Goal: Transaction & Acquisition: Book appointment/travel/reservation

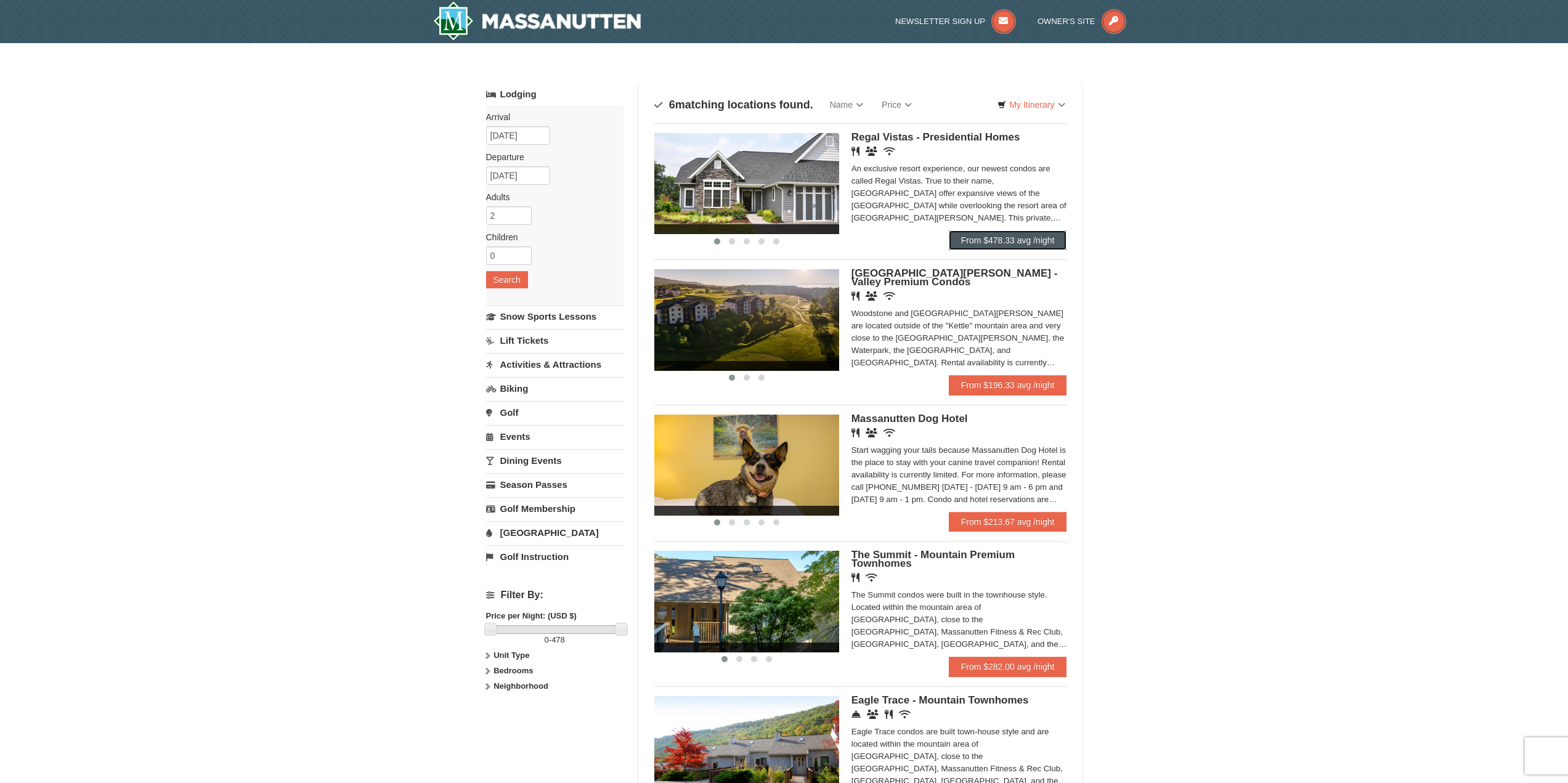
click at [977, 234] on link "From $478.33 avg /night" at bounding box center [1008, 240] width 118 height 20
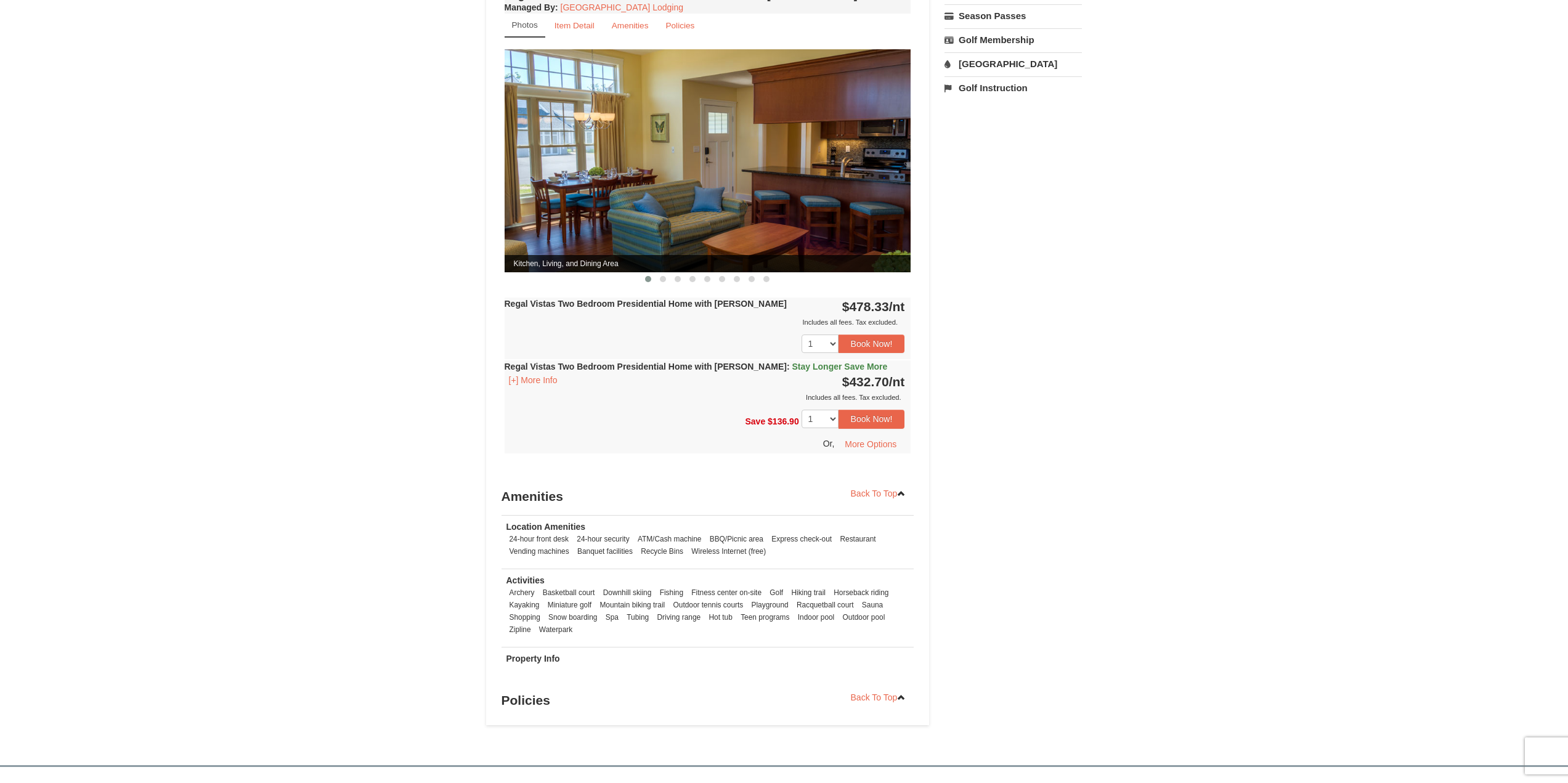
scroll to position [493, 0]
click at [515, 373] on button "[+] More Info" at bounding box center [533, 379] width 57 height 14
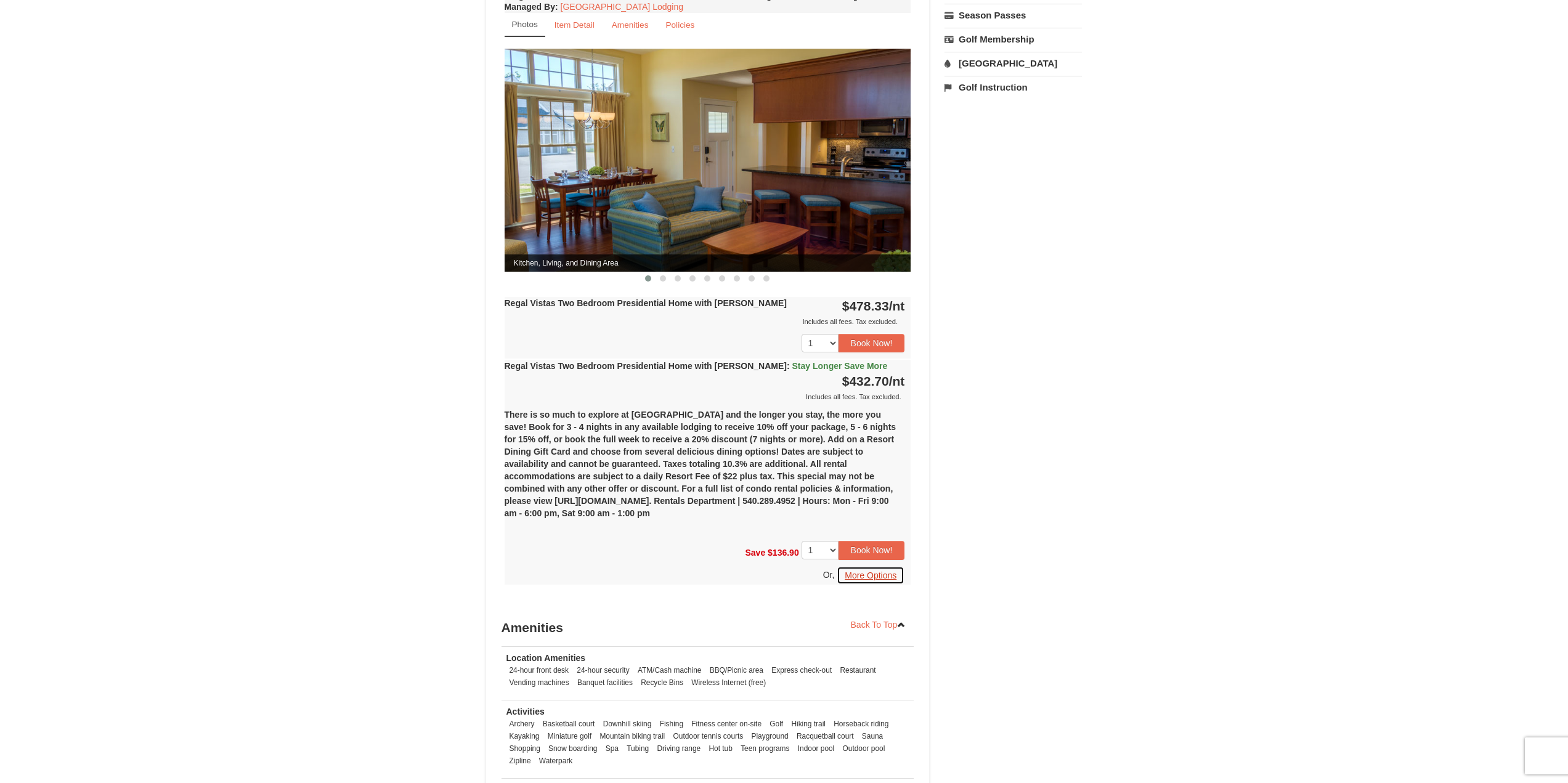
click at [853, 566] on button "More Options" at bounding box center [870, 575] width 68 height 19
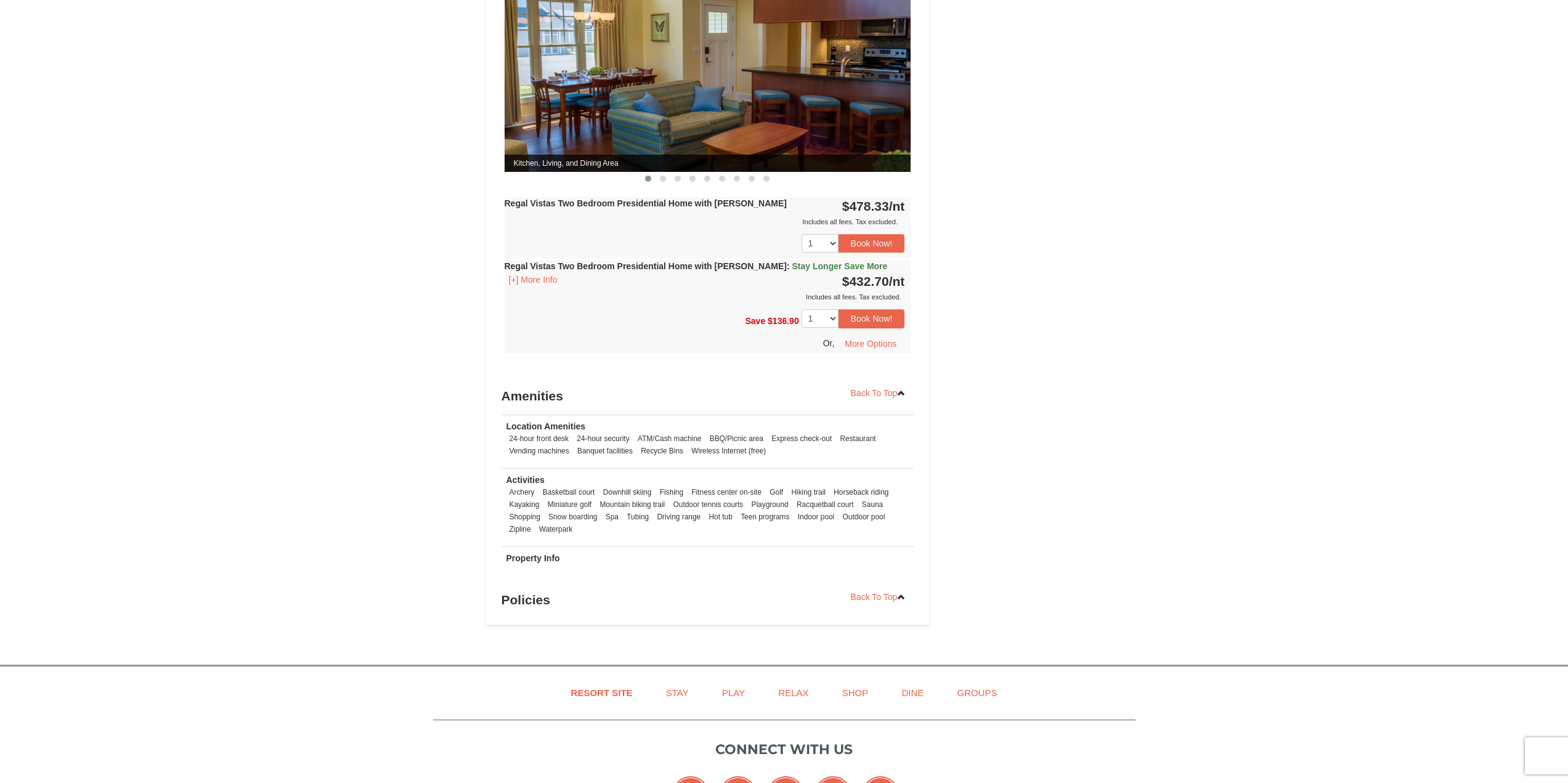
scroll to position [493, 0]
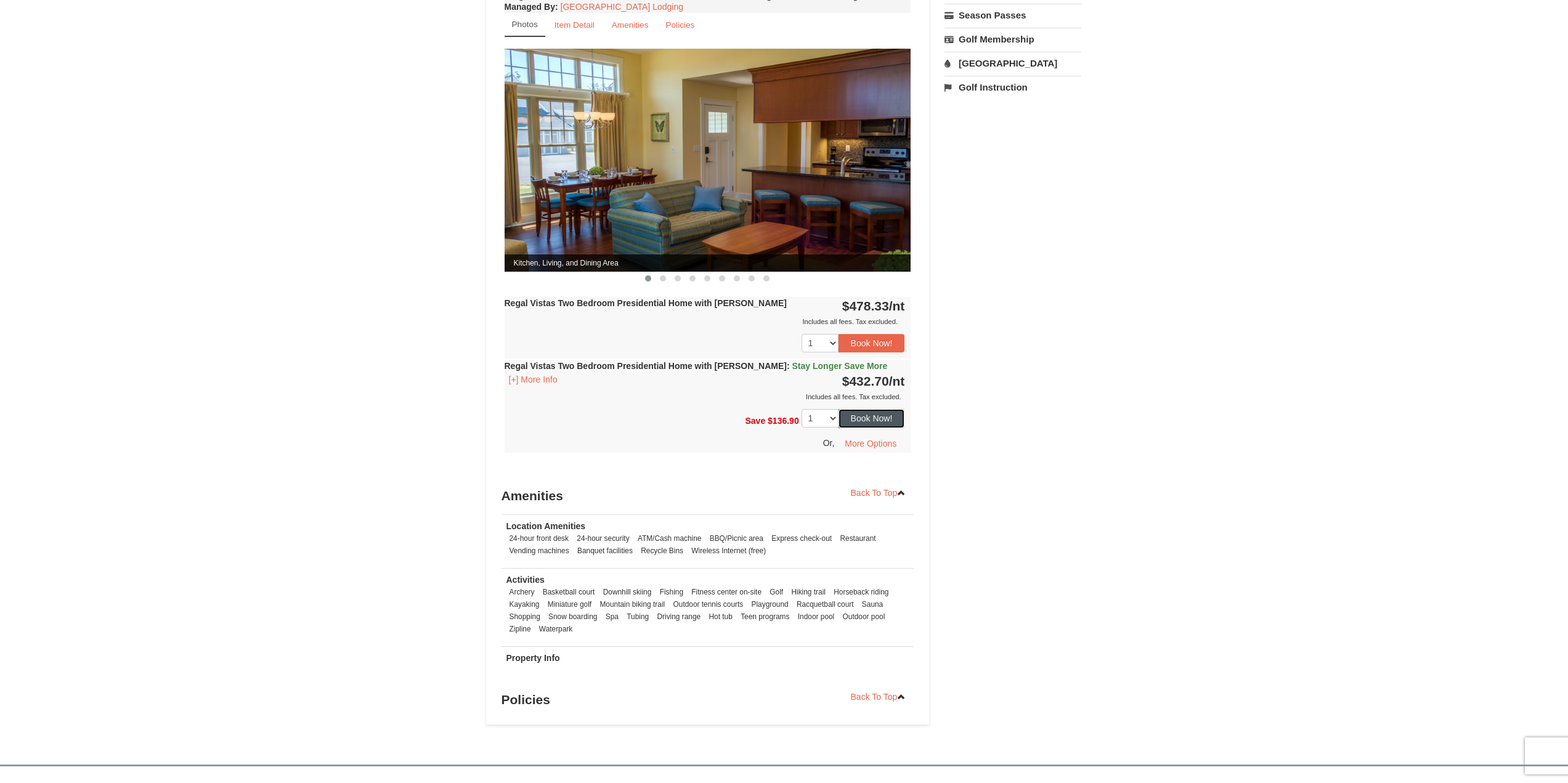
click at [876, 409] on button "Book Now!" at bounding box center [871, 418] width 66 height 19
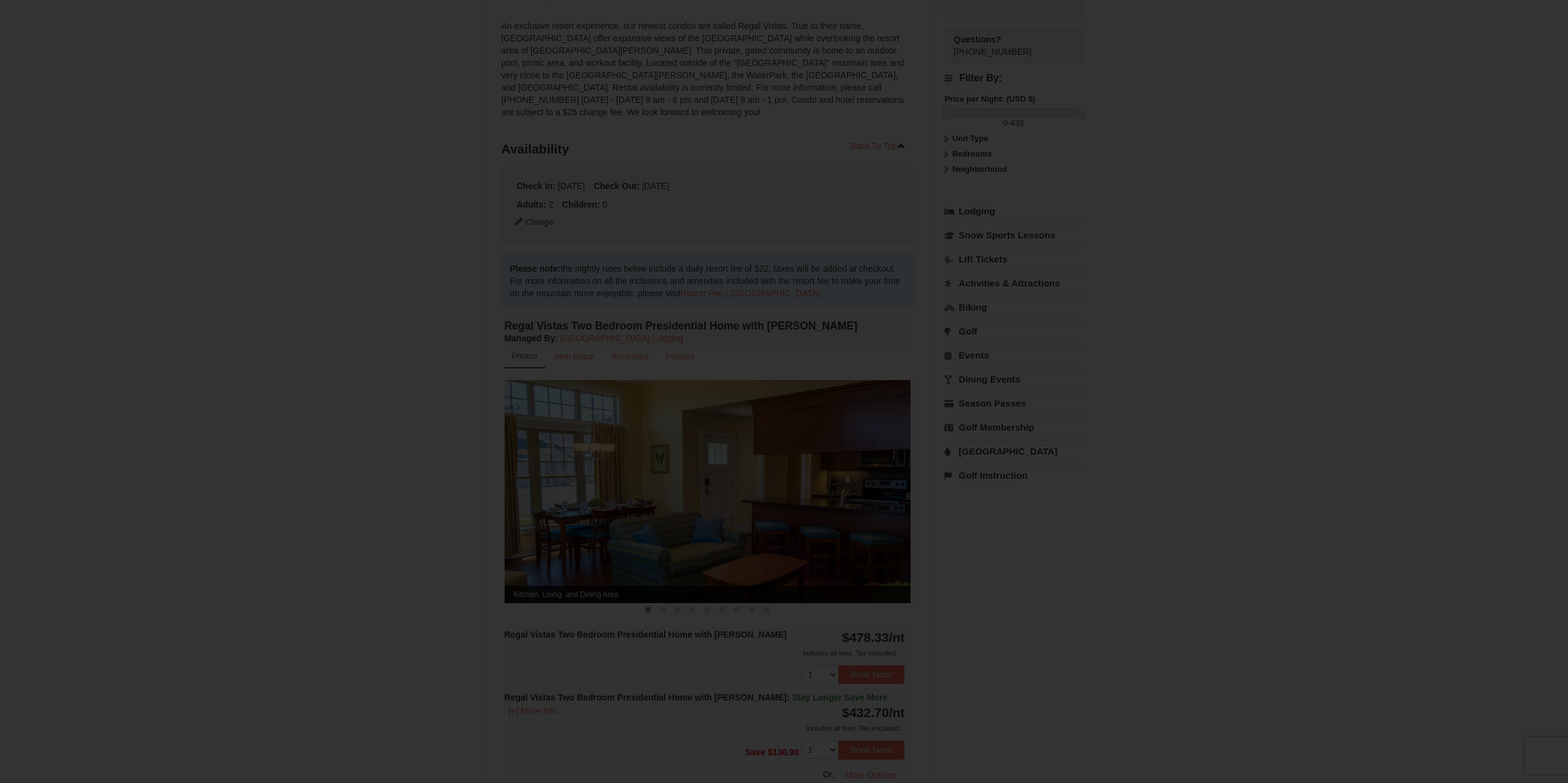
scroll to position [120, 0]
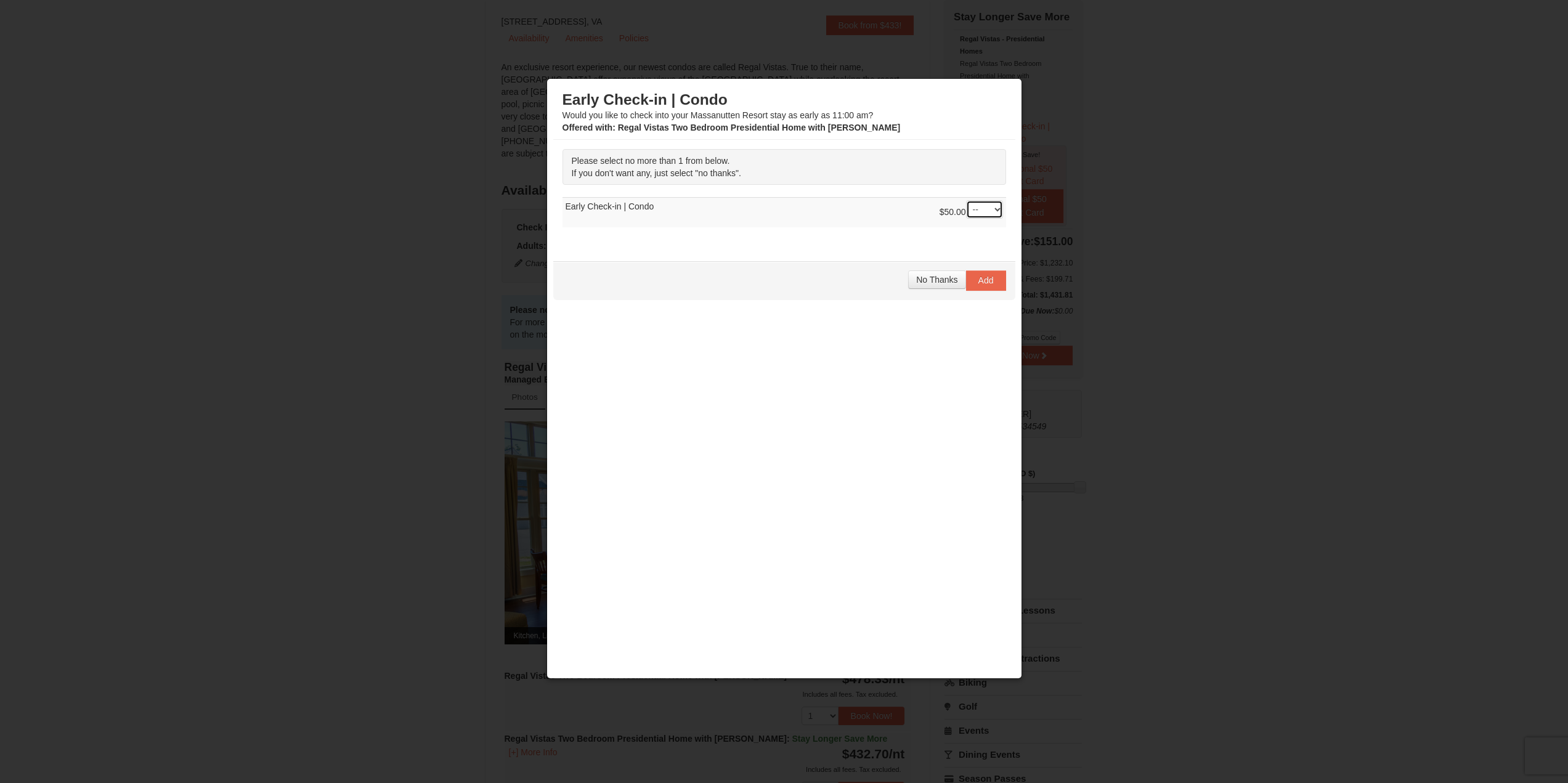
click at [974, 217] on select "-- 01" at bounding box center [984, 209] width 37 height 19
select select "1"
click at [966, 200] on select "-- 01" at bounding box center [984, 209] width 37 height 19
click at [988, 278] on span "Add" at bounding box center [986, 280] width 15 height 10
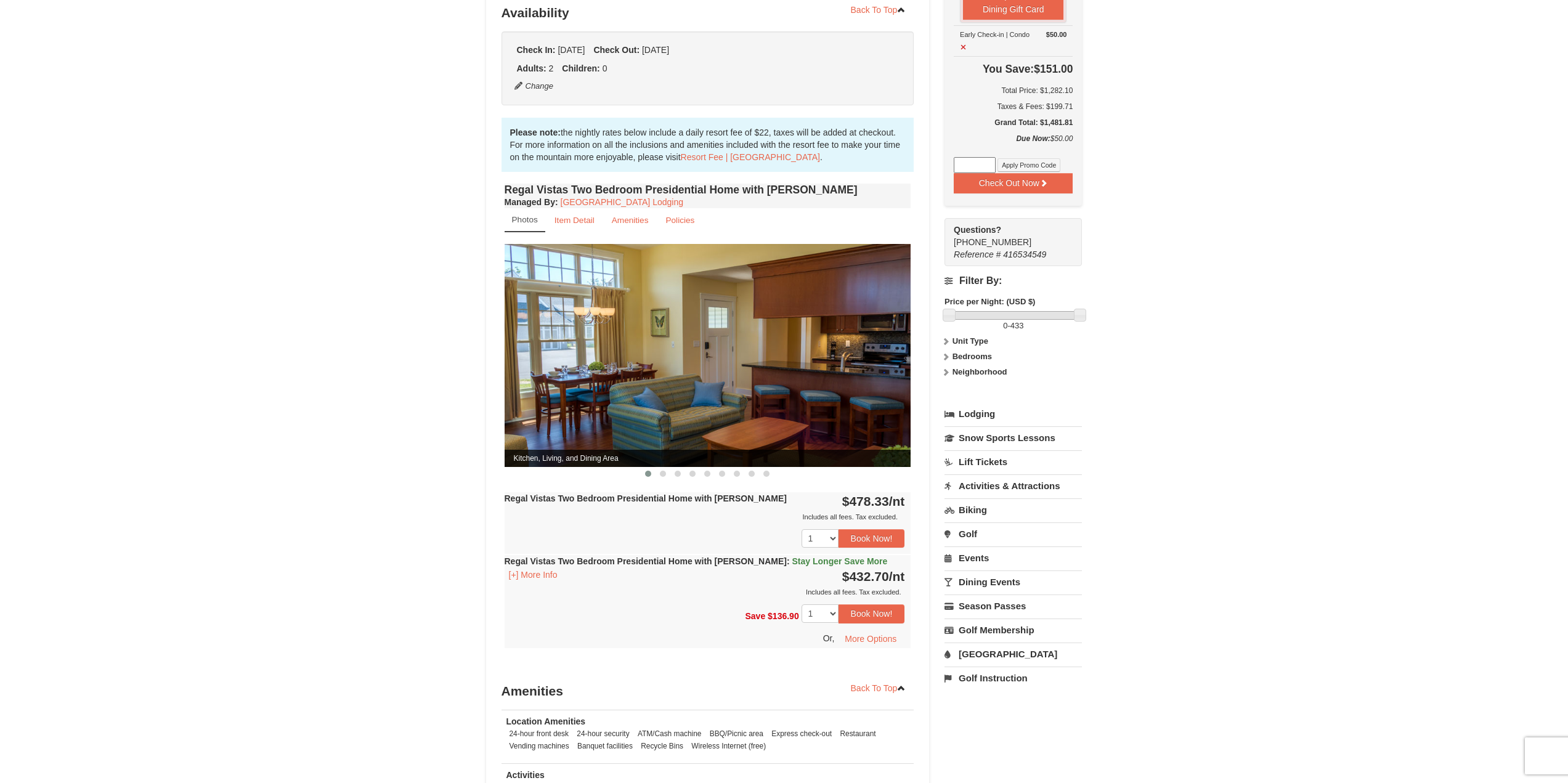
scroll to position [305, 0]
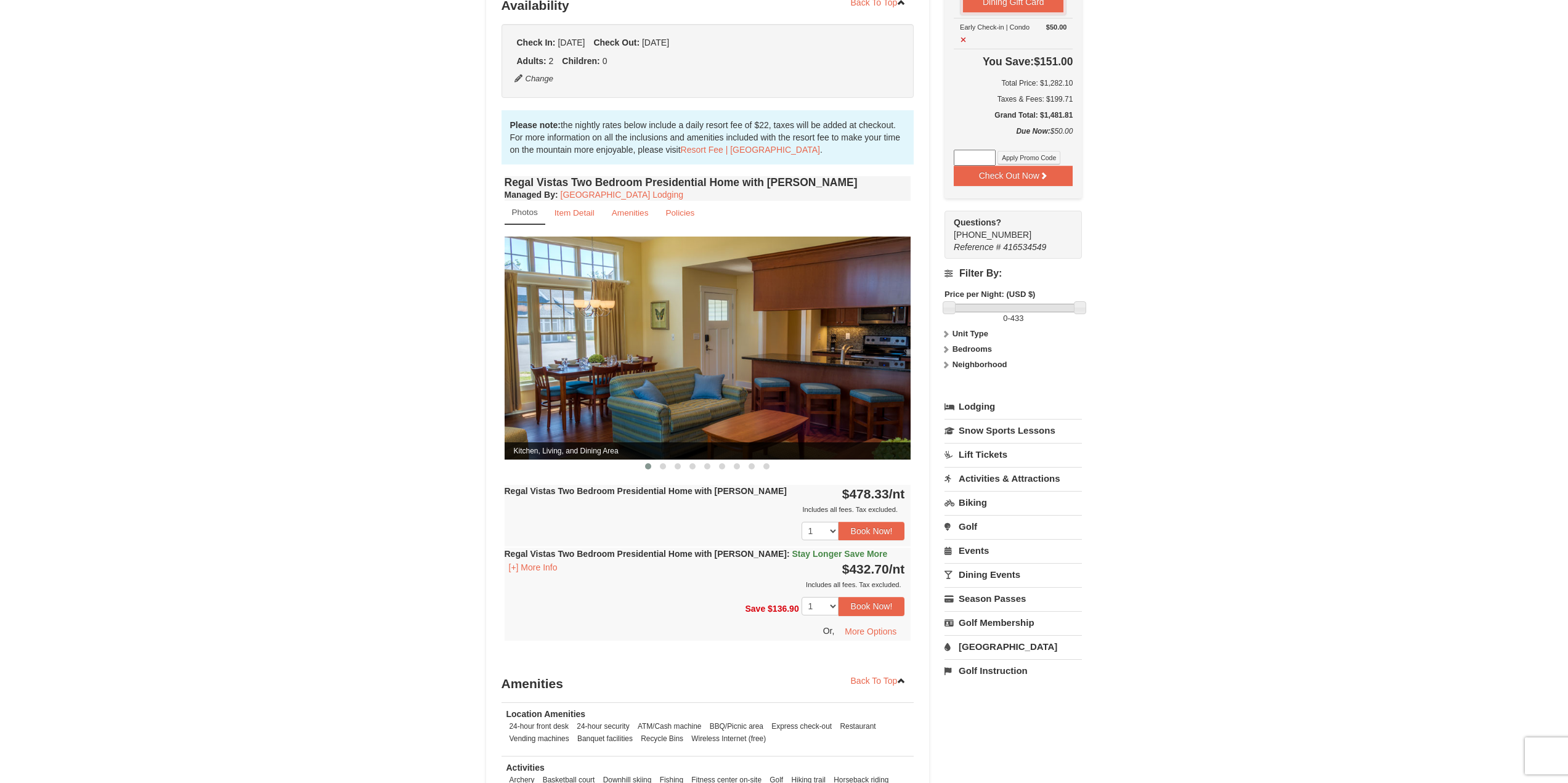
click at [809, 549] on span "Stay Longer Save More" at bounding box center [840, 553] width 95 height 10
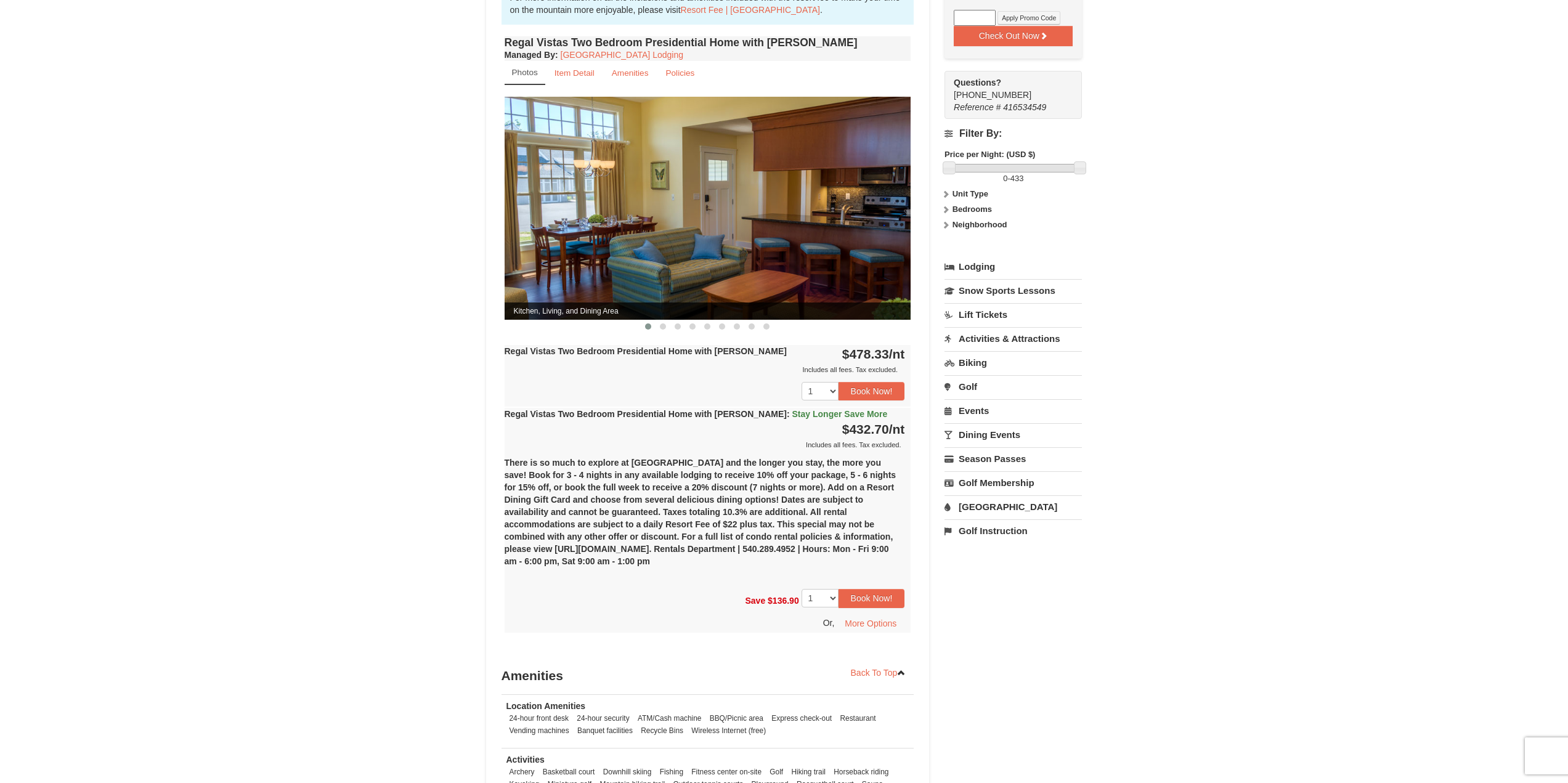
scroll to position [367, 0]
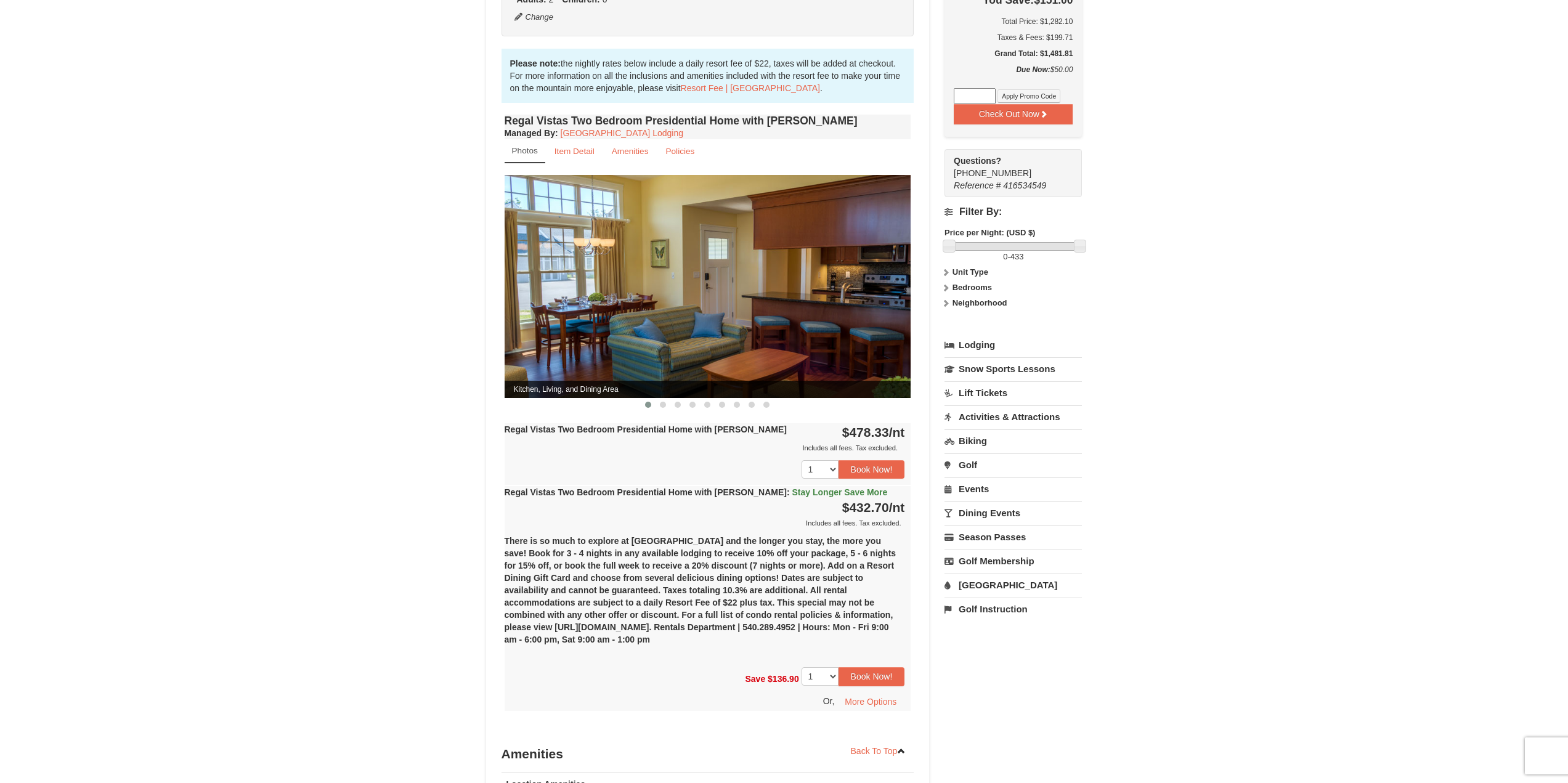
click at [1006, 574] on link "[GEOGRAPHIC_DATA]" at bounding box center [1013, 585] width 138 height 23
click at [972, 654] on button "Search" at bounding box center [965, 663] width 42 height 17
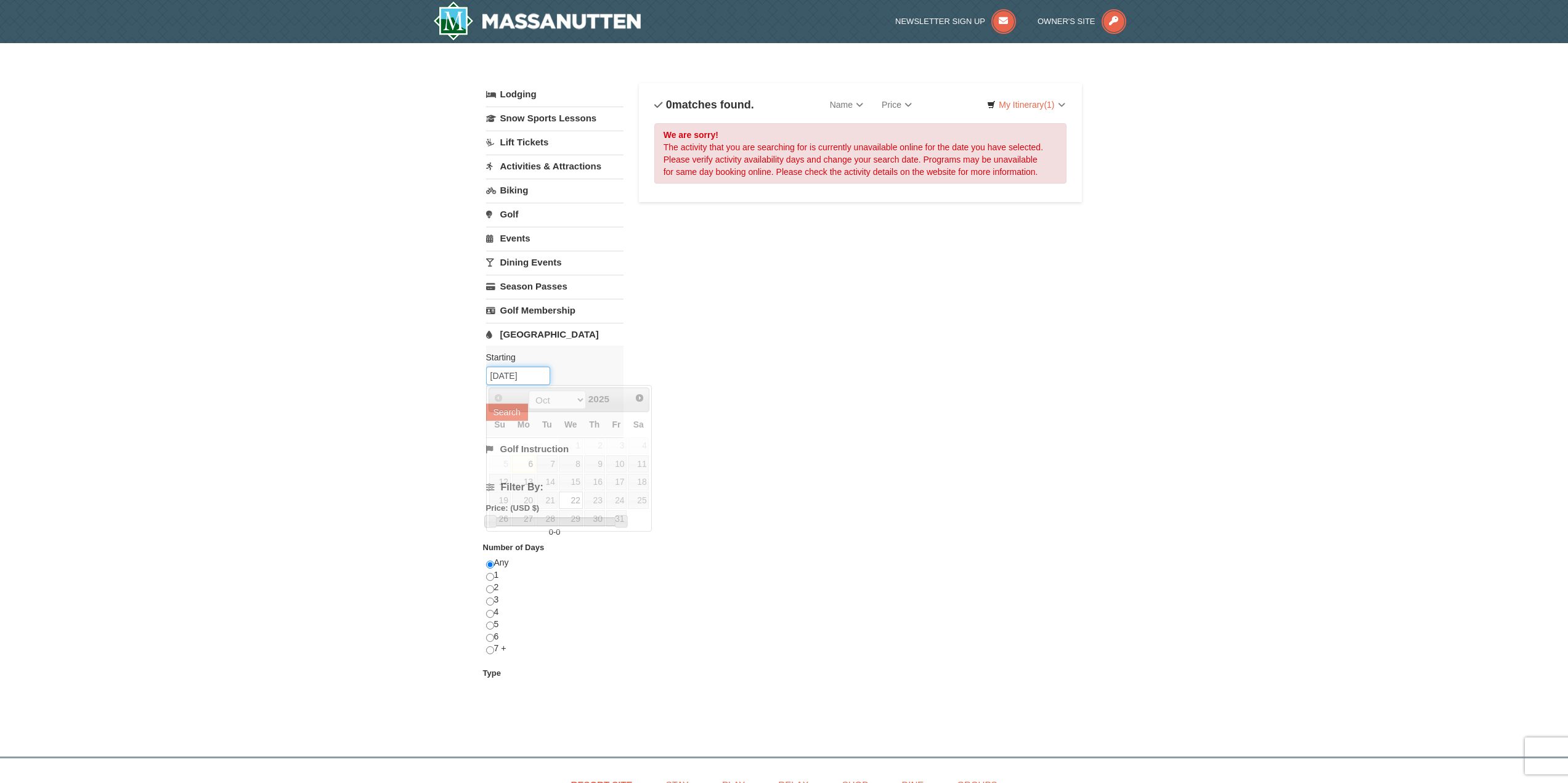
click at [516, 385] on input "[DATE]" at bounding box center [519, 376] width 64 height 19
click at [591, 500] on link "23" at bounding box center [595, 500] width 21 height 17
type input "[DATE]"
click at [519, 414] on button "Search" at bounding box center [507, 412] width 42 height 17
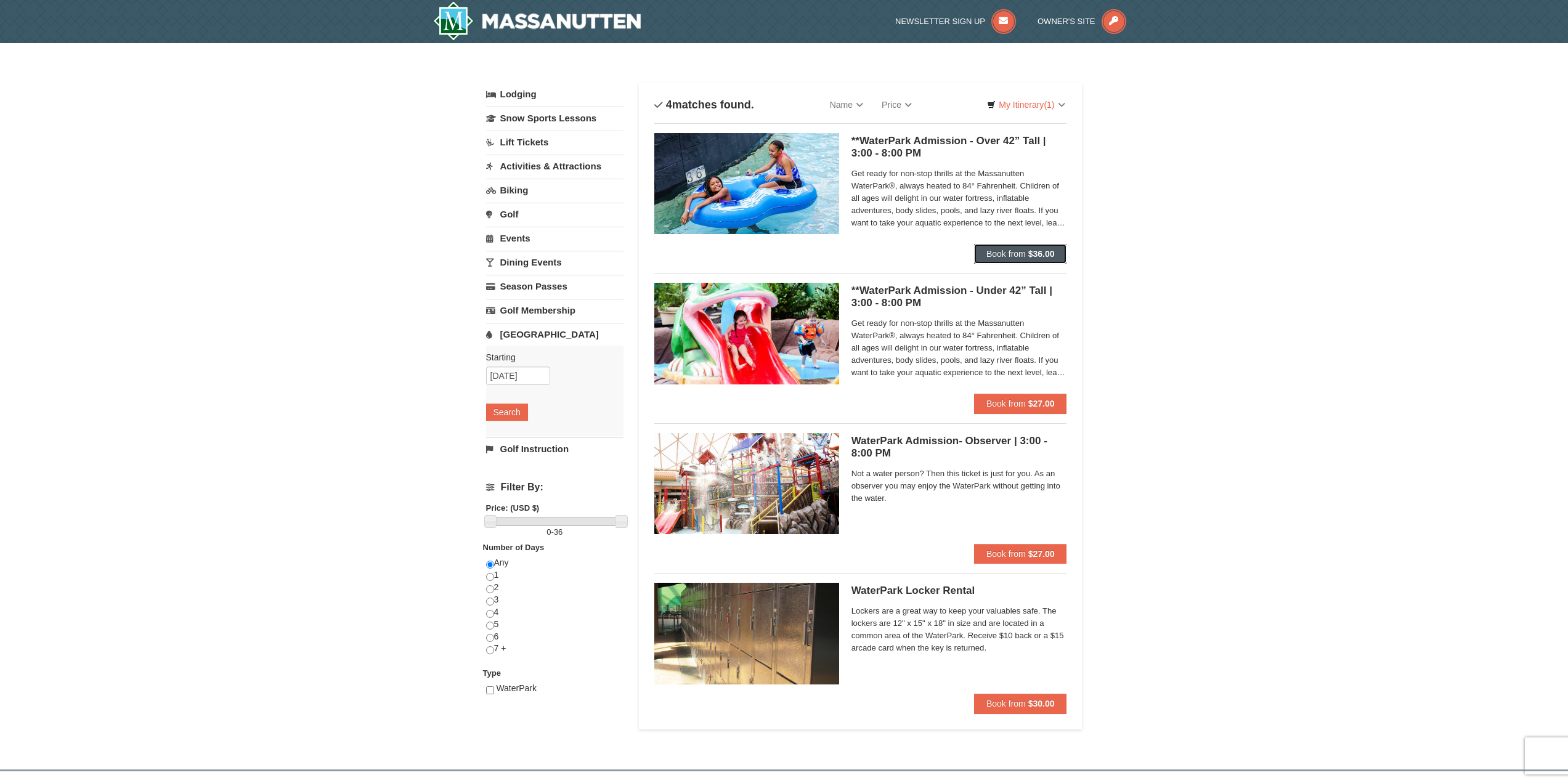
click at [1019, 259] on button "Book from $36.00" at bounding box center [1020, 253] width 93 height 20
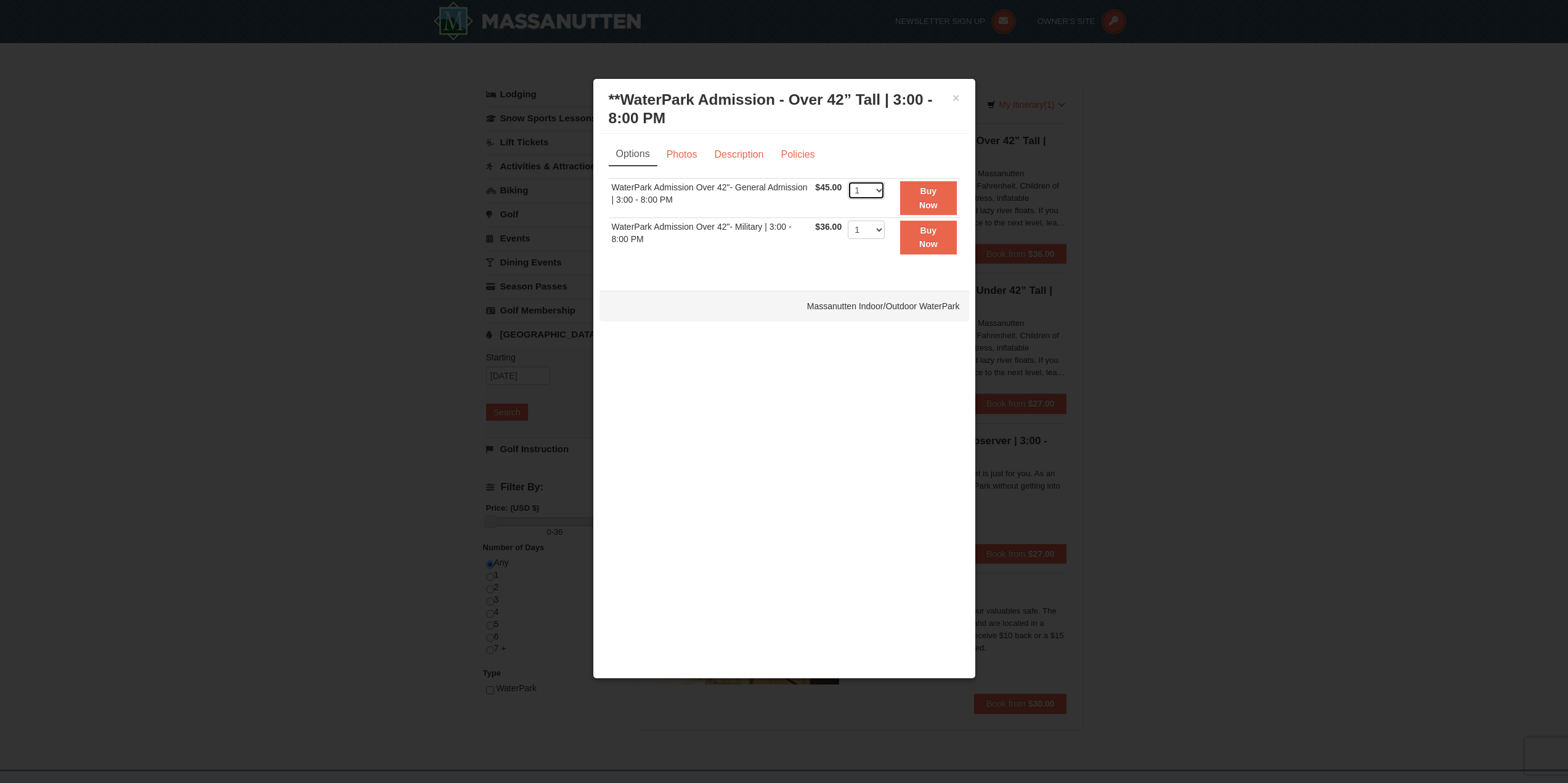
click at [876, 194] on select "1 2 3 4 5 6 7 8 9 10 11 12 13 14 15 16 17 18 19 20 21 22" at bounding box center [866, 190] width 37 height 19
select select "2"
click at [848, 181] on select "1 2 3 4 5 6 7 8 9 10 11 12 13 14 15 16 17 18 19 20 21 22" at bounding box center [866, 190] width 37 height 19
click at [910, 201] on button "Buy Now" at bounding box center [928, 198] width 56 height 34
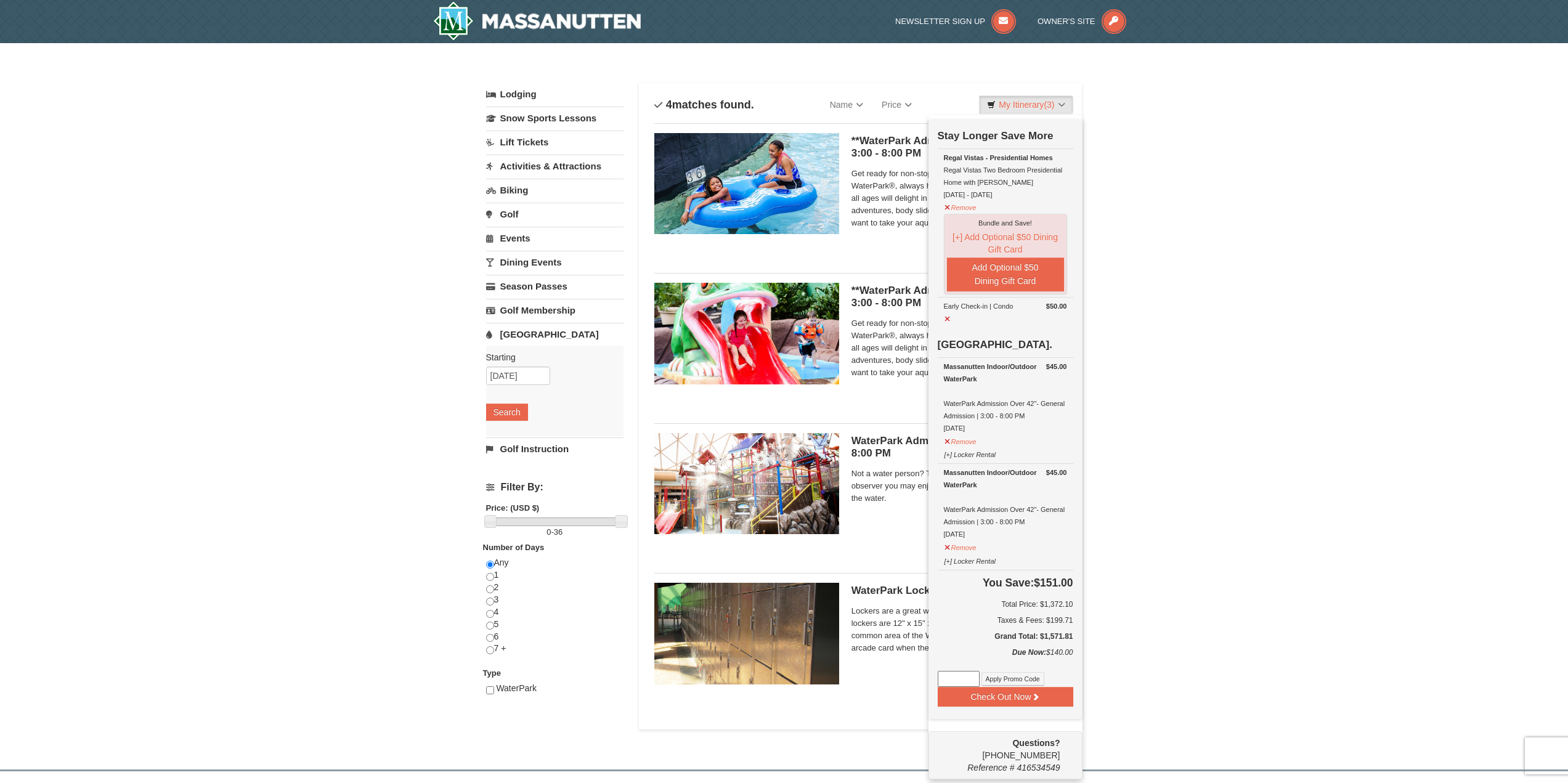
click at [1268, 231] on div "× Categories List Filter My Itinerary (3) Check Out Now Stay Longer Save More R…" at bounding box center [784, 400] width 1568 height 714
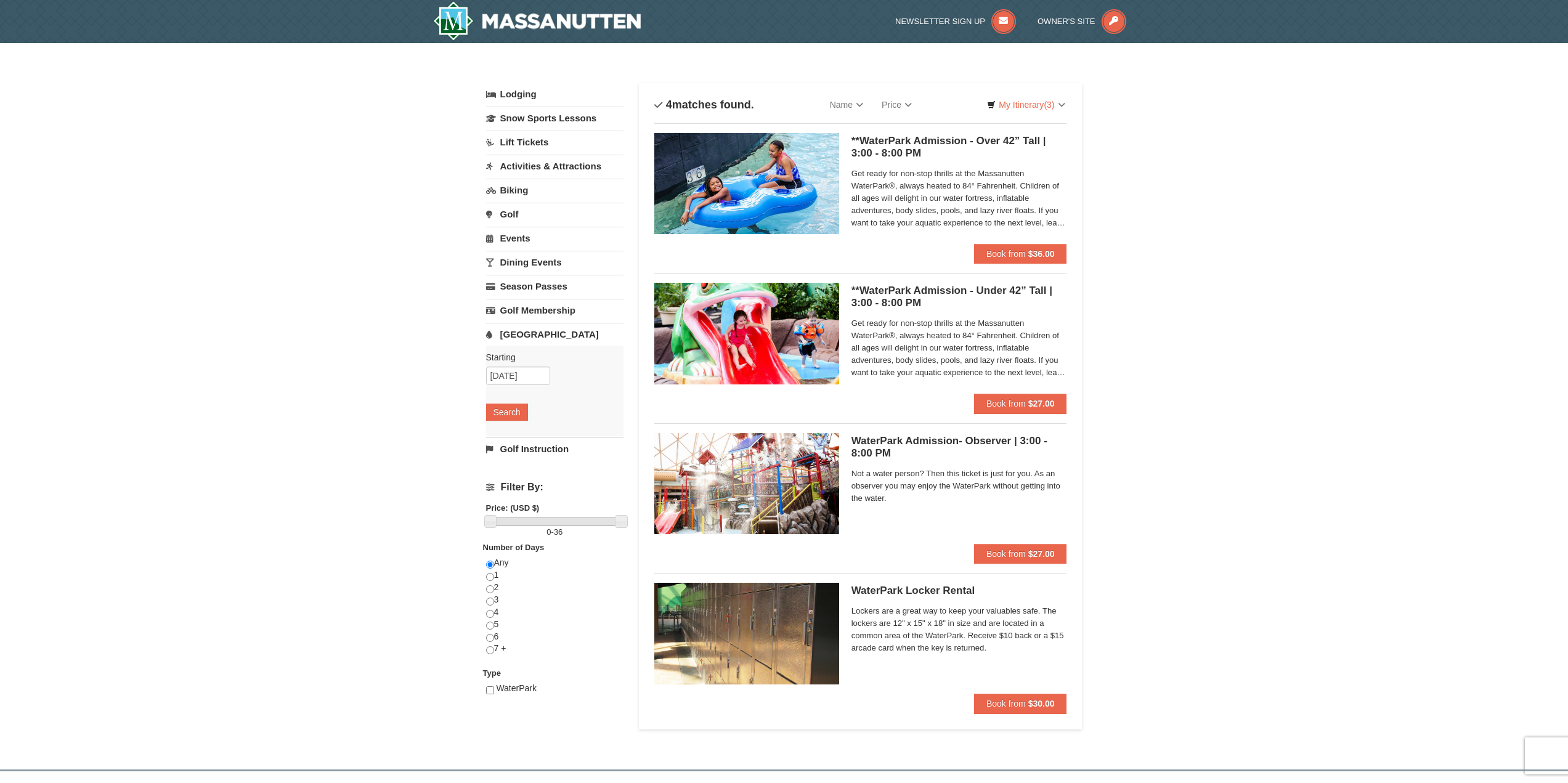
click at [536, 196] on link "Biking" at bounding box center [555, 190] width 138 height 23
click at [553, 170] on link "Activities & Attractions" at bounding box center [555, 165] width 138 height 23
click at [512, 233] on div "Starting Please format dates MM/DD/YYYY Please format dates MM/DD/YYYY 10/23/20…" at bounding box center [555, 223] width 138 height 91
click at [518, 207] on input "[DATE]" at bounding box center [519, 207] width 64 height 19
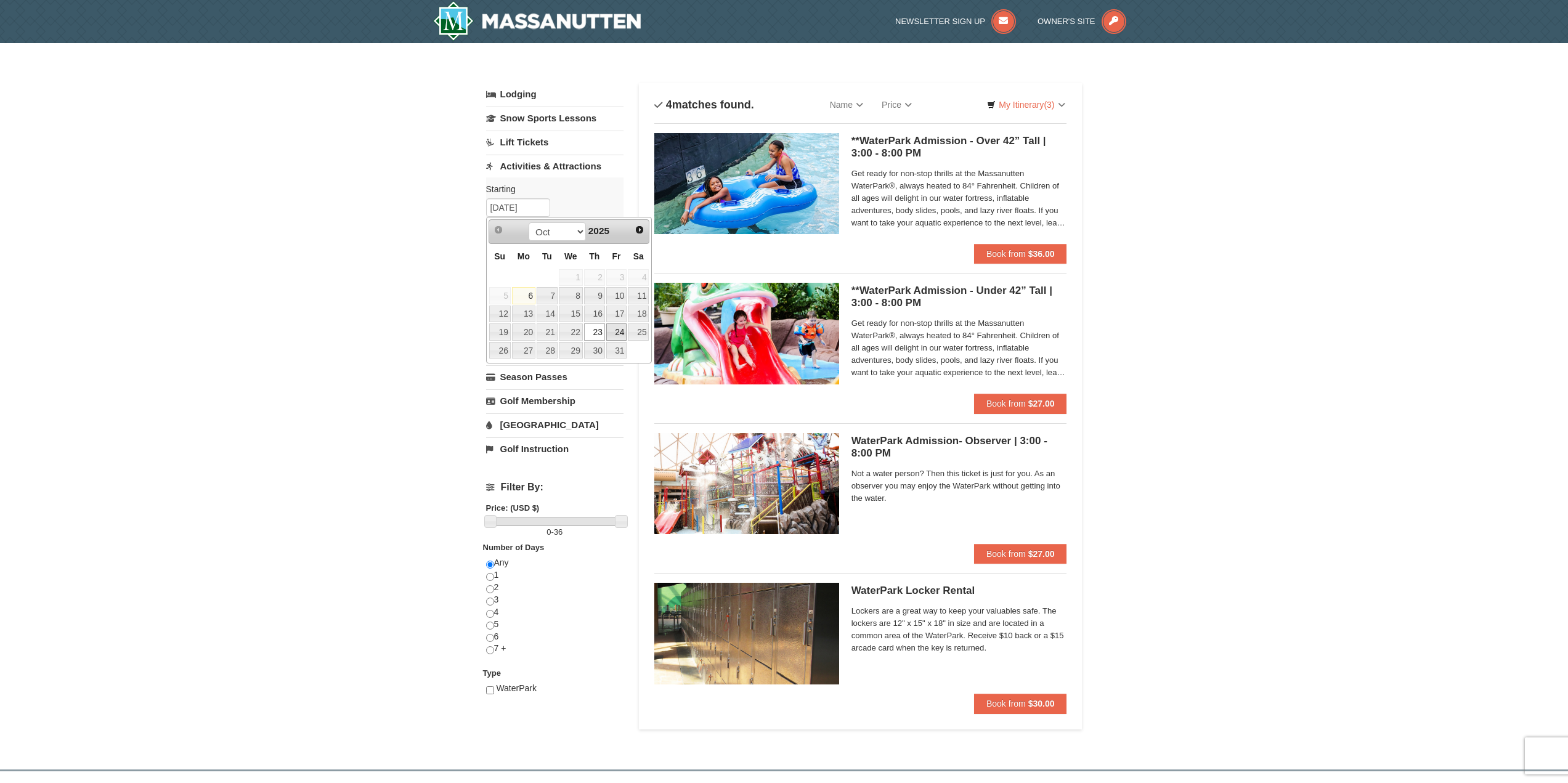
click at [618, 335] on link "24" at bounding box center [616, 332] width 21 height 17
type input "10/24/2025"
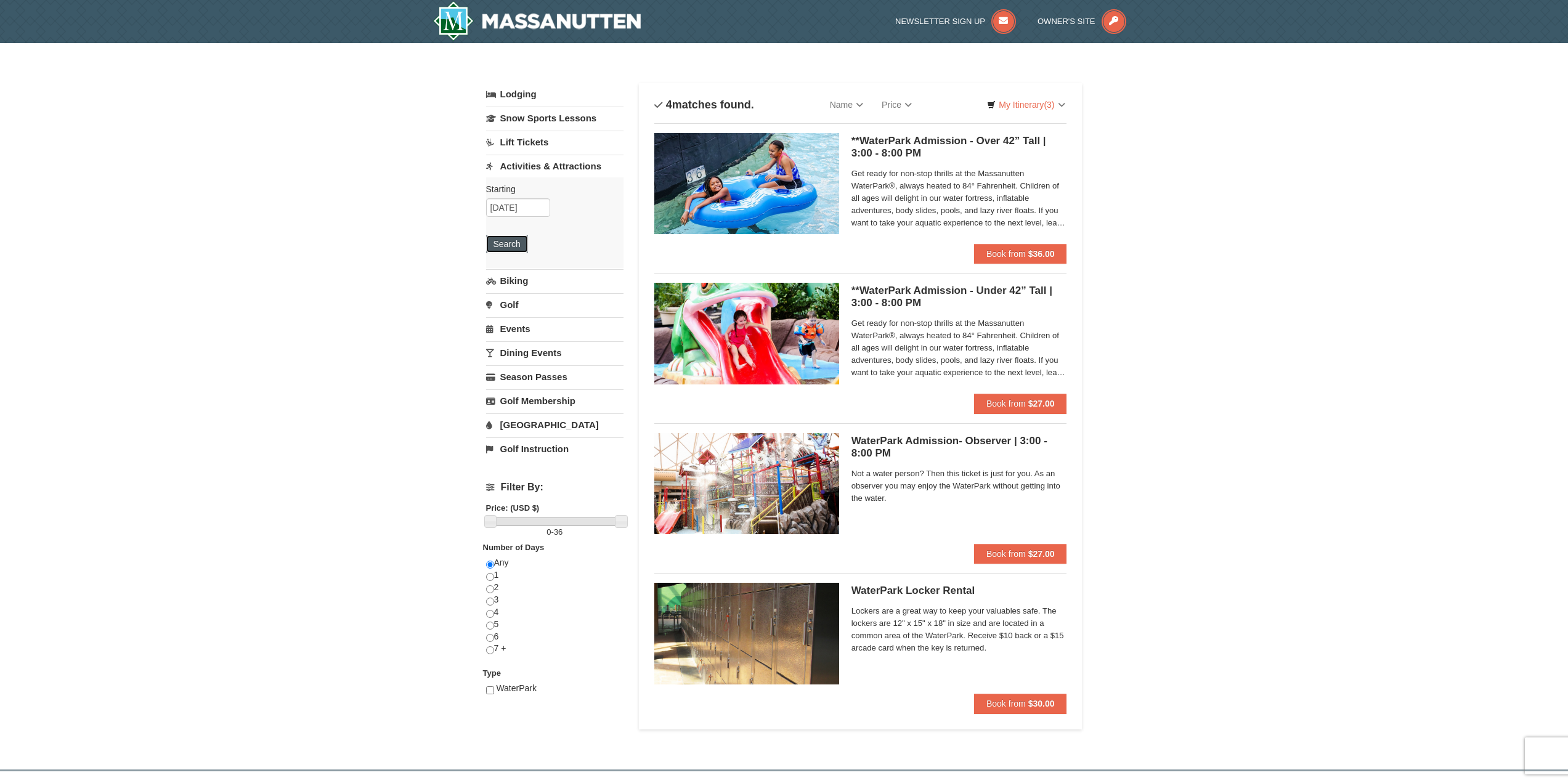
click at [523, 247] on button "Search" at bounding box center [507, 244] width 42 height 17
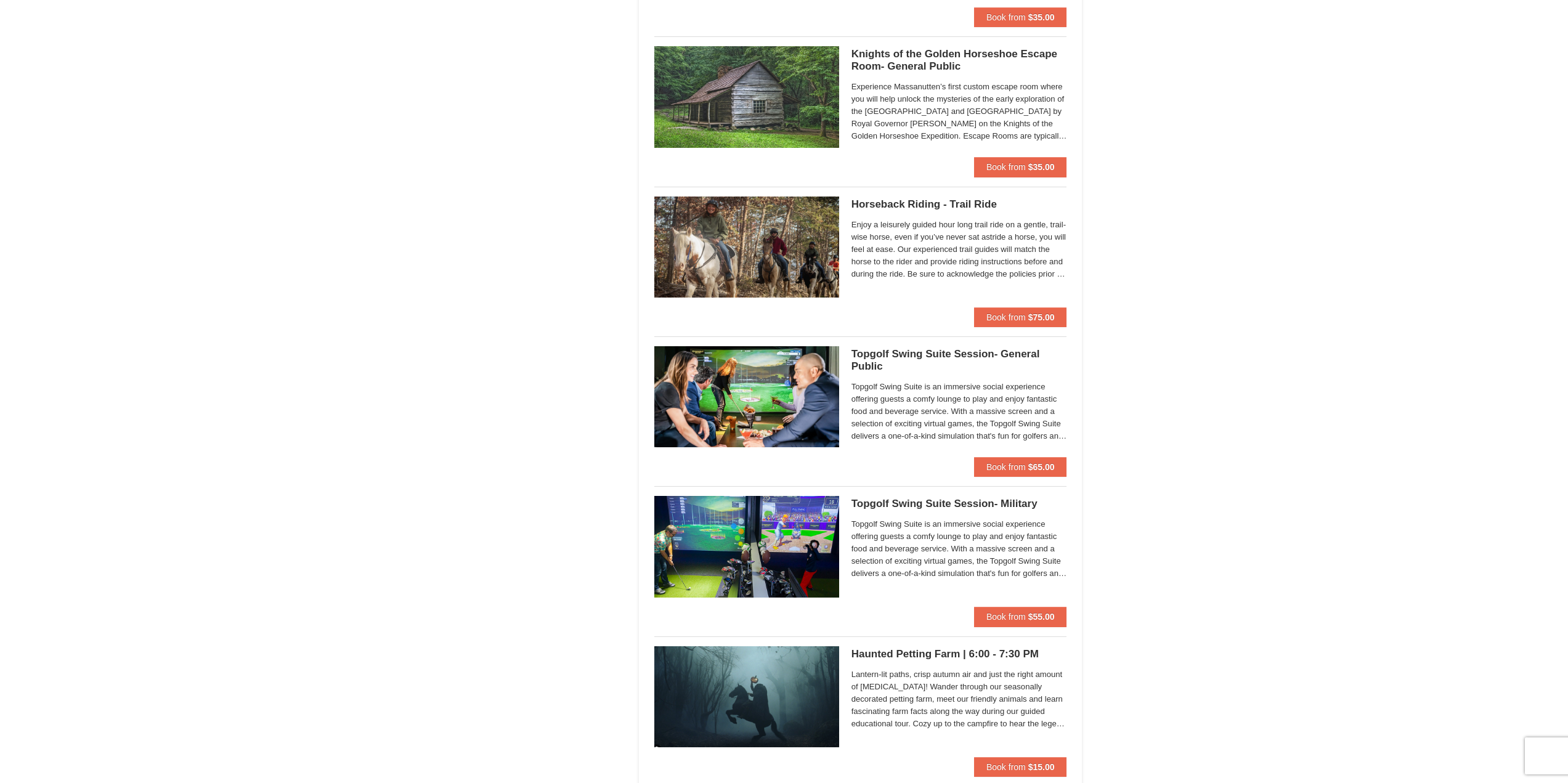
scroll to position [1176, 0]
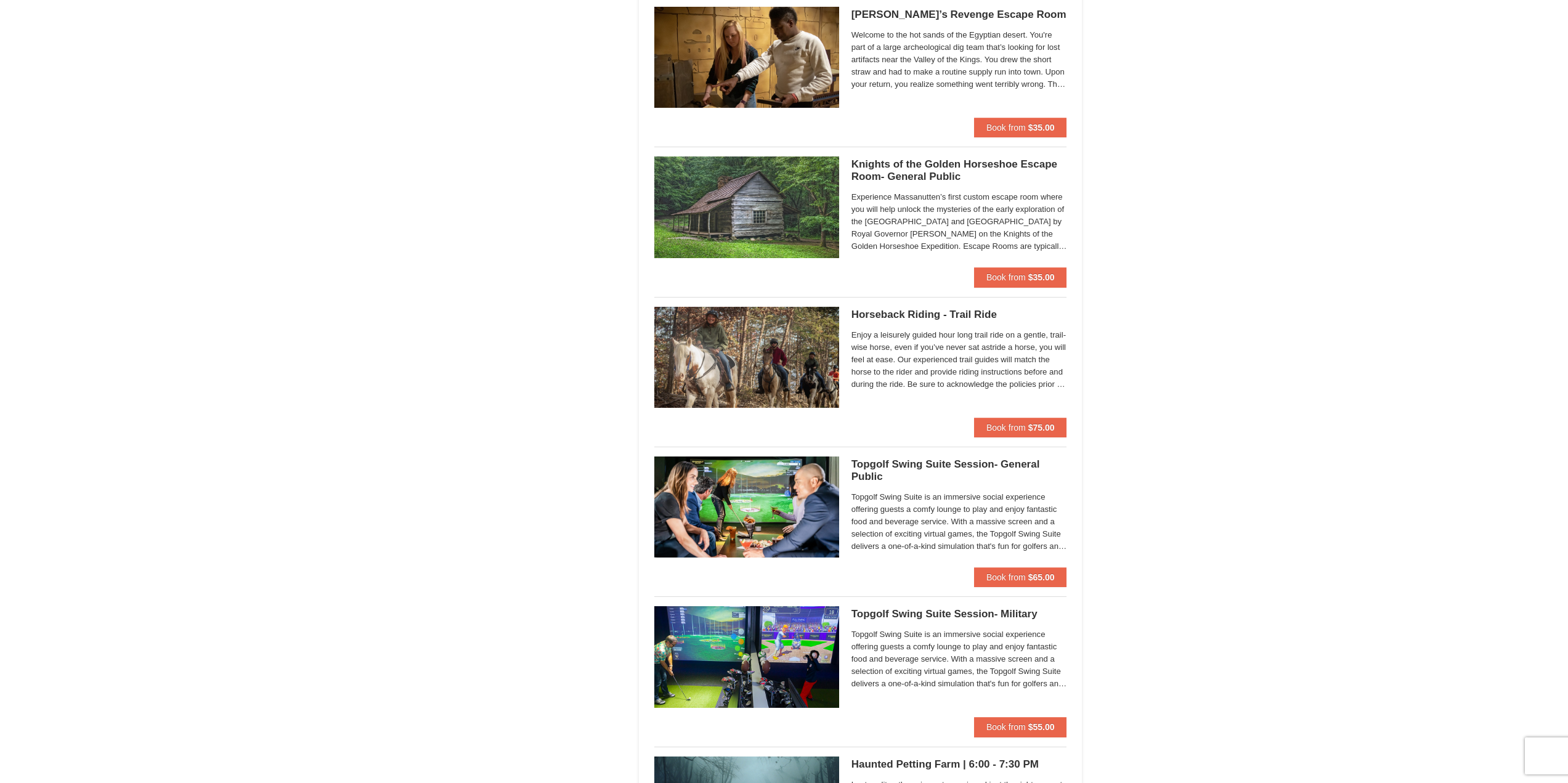
click at [961, 380] on span "Enjoy a leisurely guided hour long trail ride on a gentle, trail-wise horse, ev…" at bounding box center [959, 360] width 216 height 62
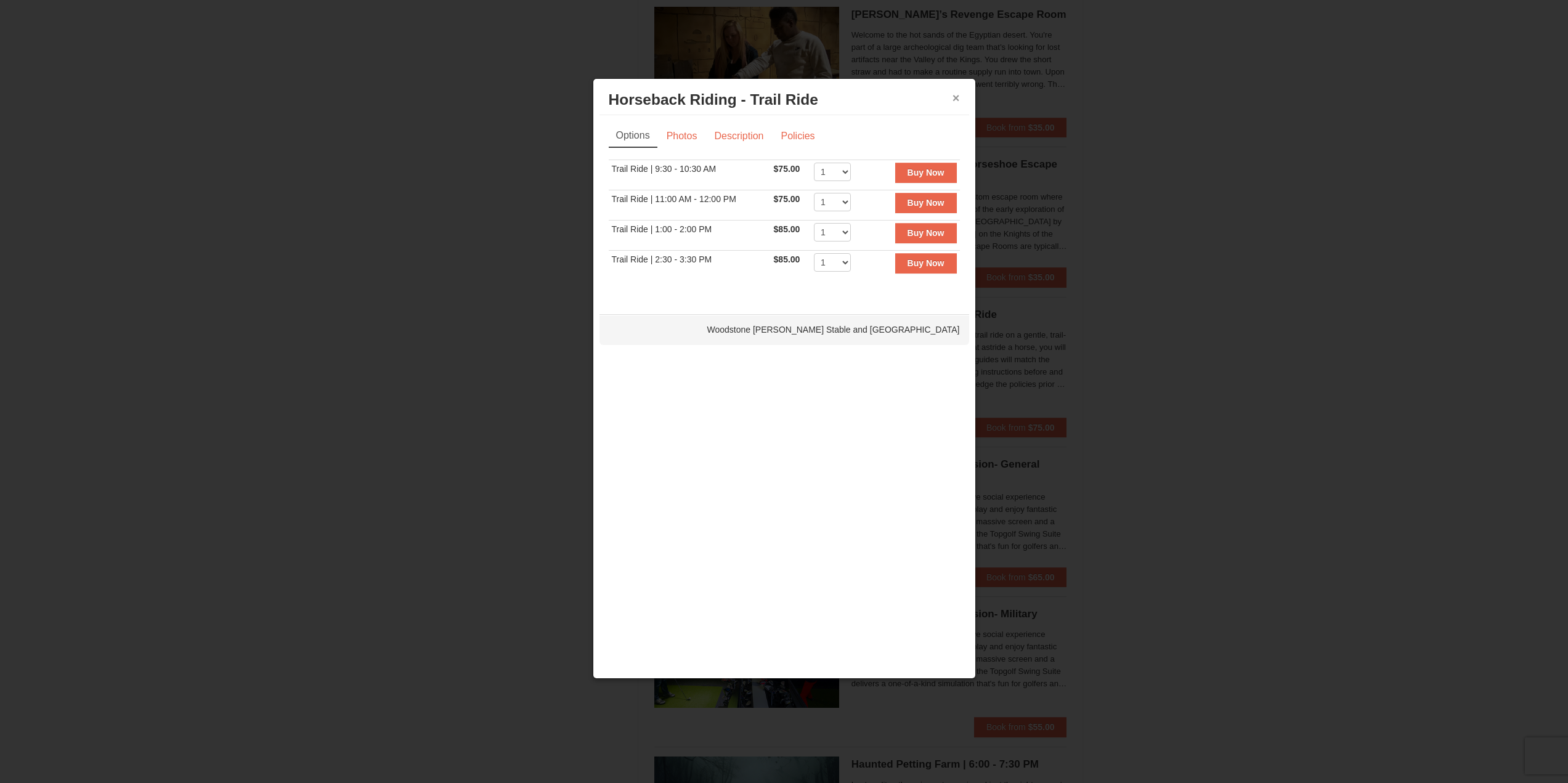
click at [954, 102] on button "×" at bounding box center [955, 98] width 7 height 12
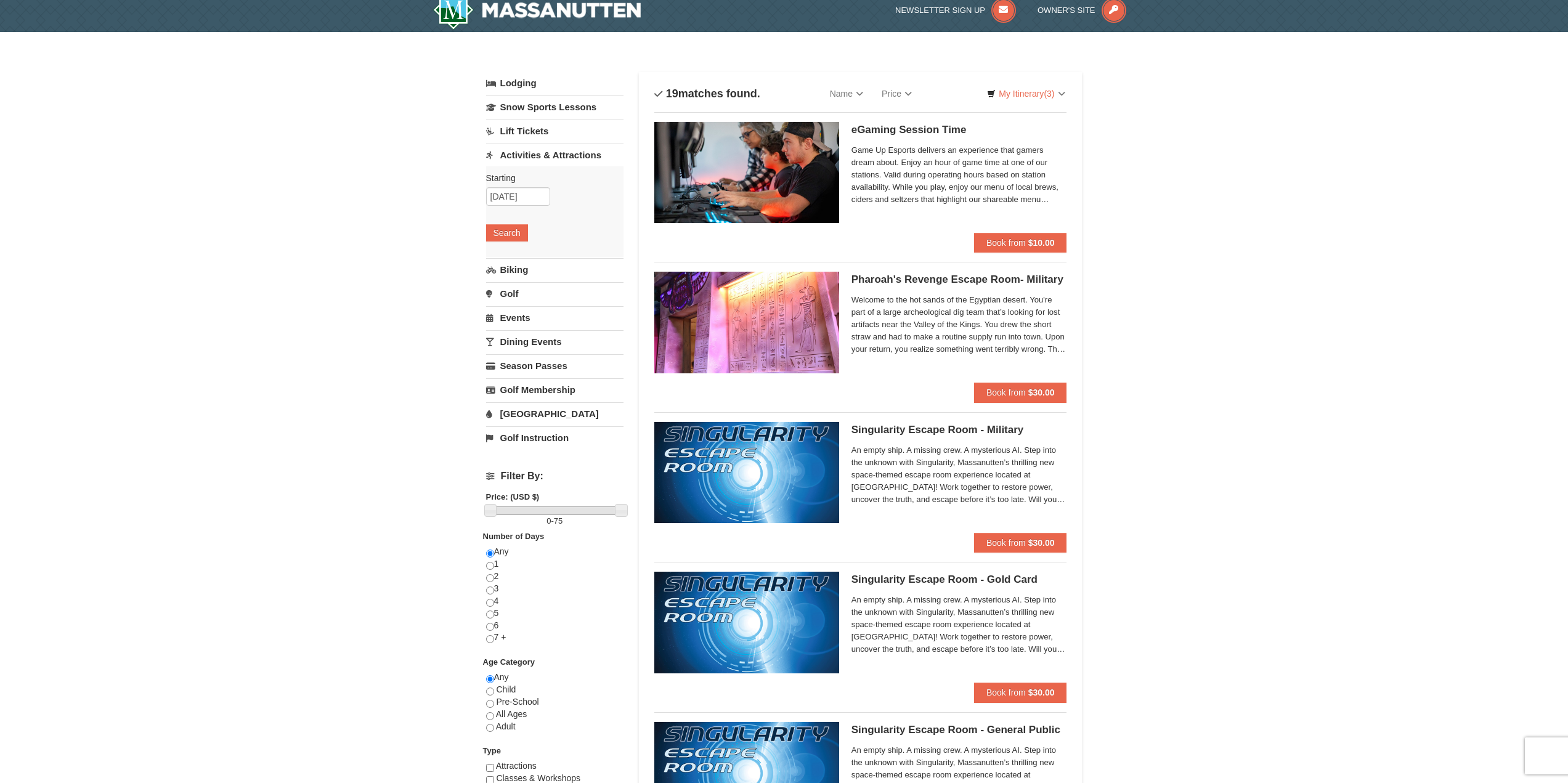
scroll to position [0, 0]
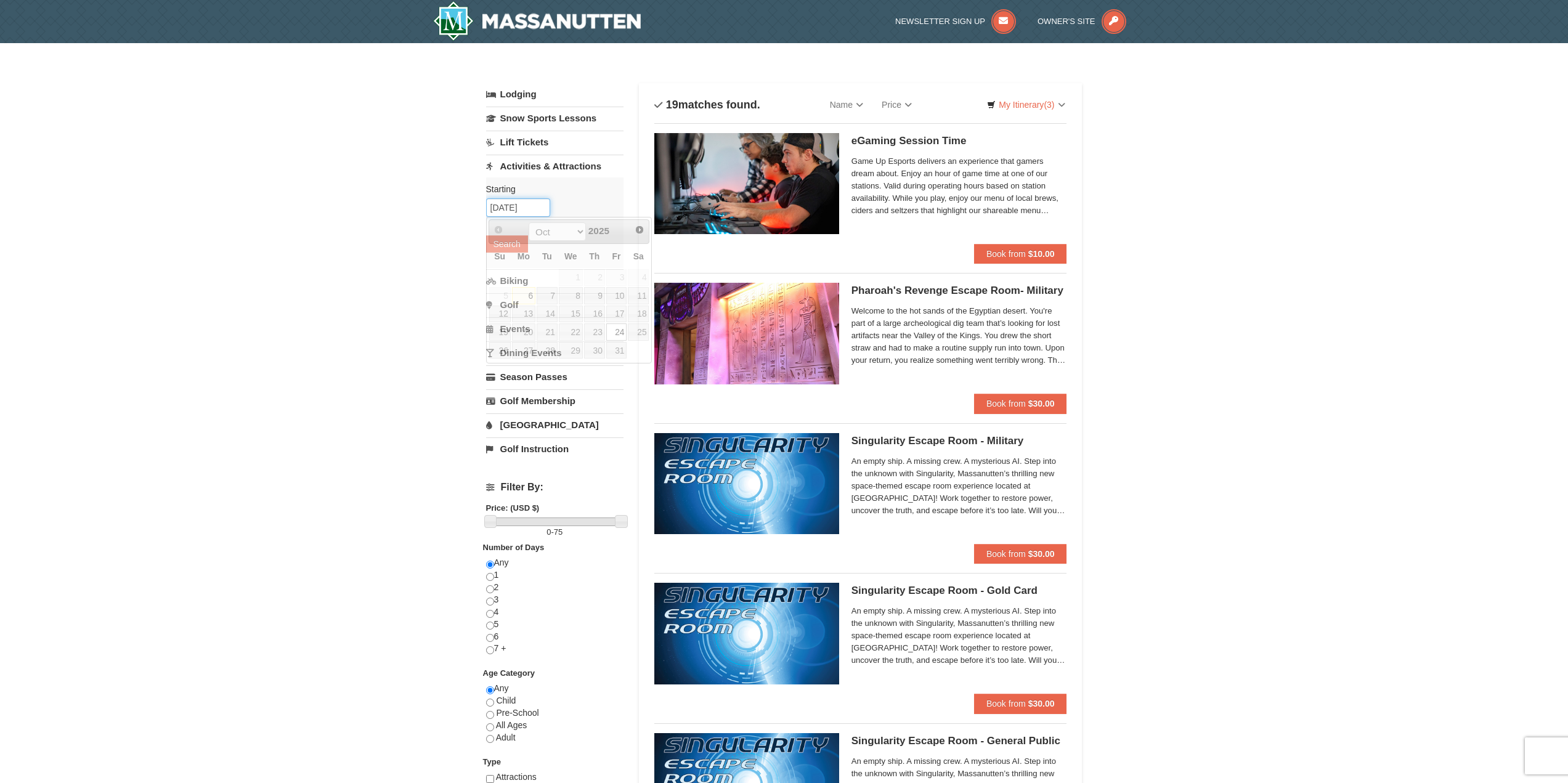
click at [510, 204] on input "[DATE]" at bounding box center [519, 207] width 64 height 19
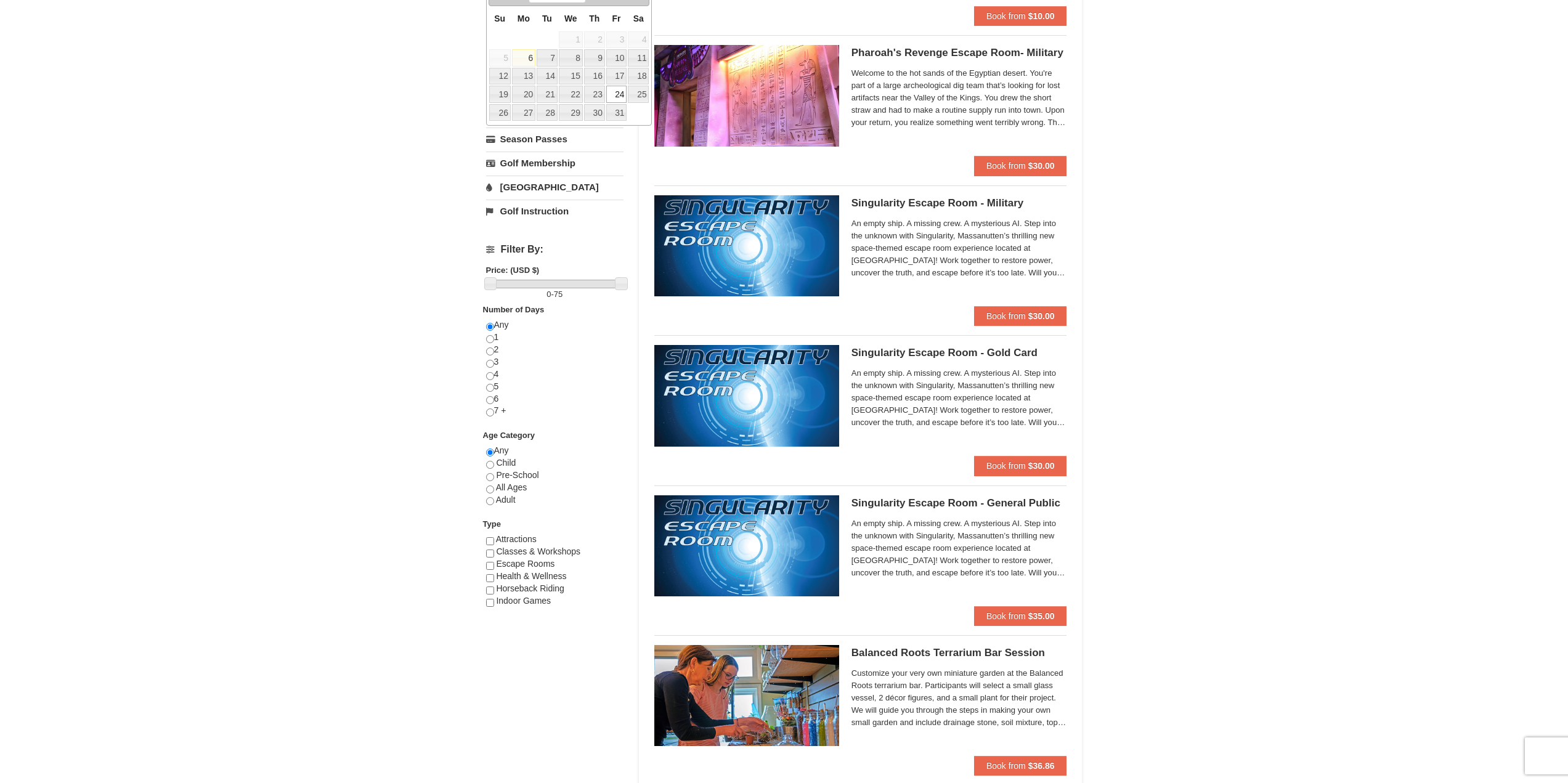
scroll to position [308, 0]
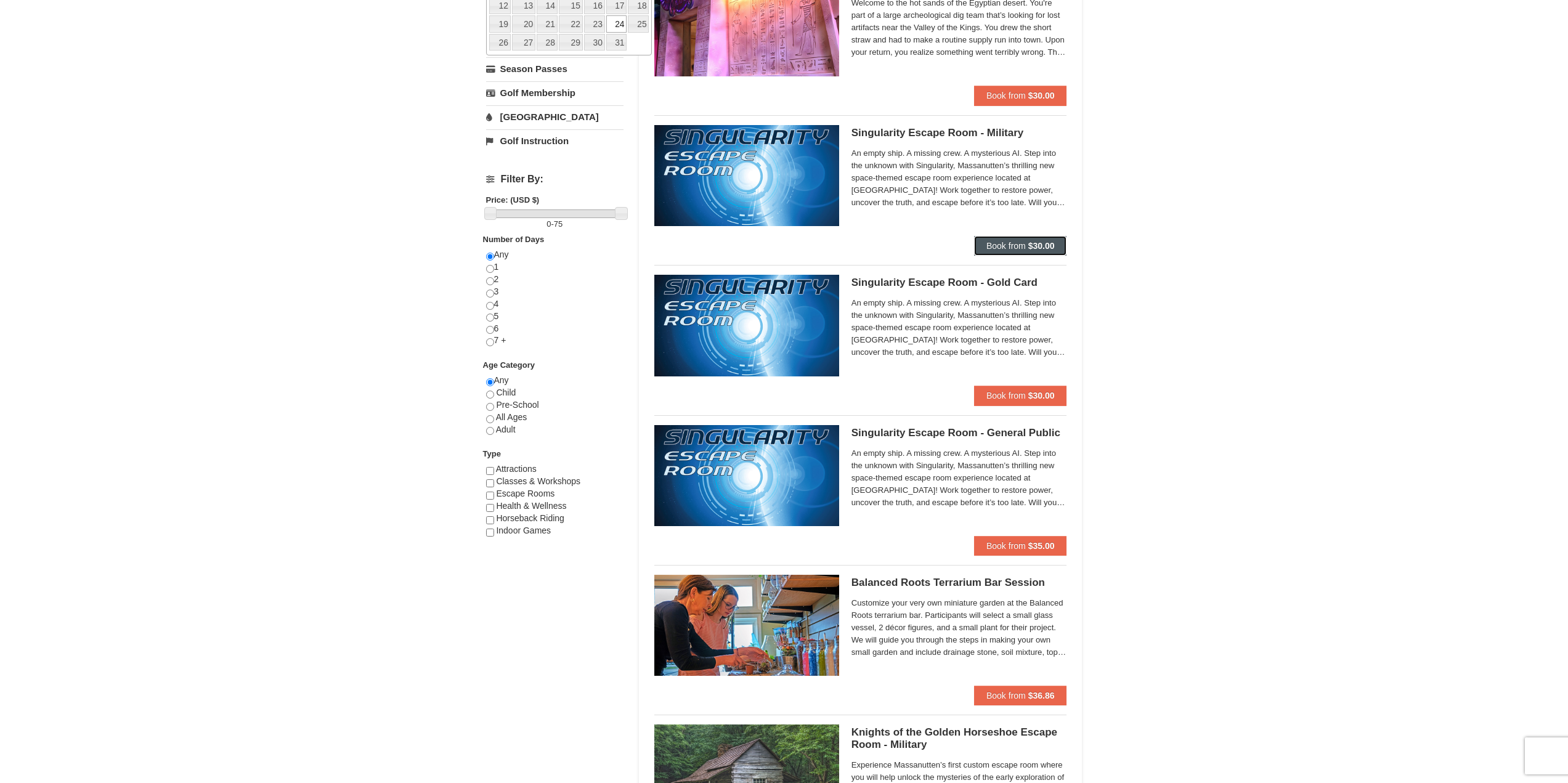
click at [992, 248] on span "Book from" at bounding box center [1006, 245] width 39 height 10
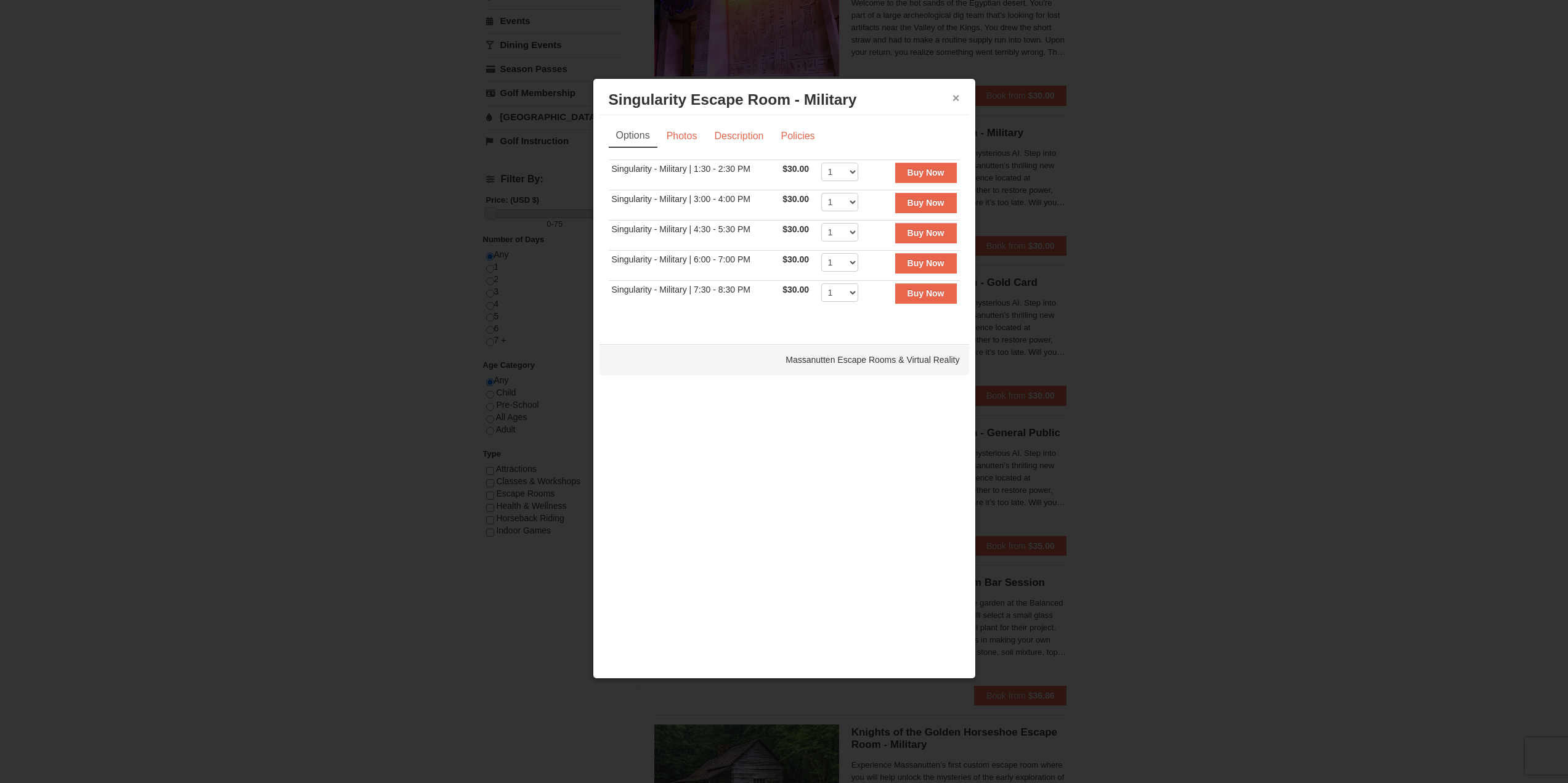
click at [954, 102] on button "×" at bounding box center [955, 98] width 7 height 12
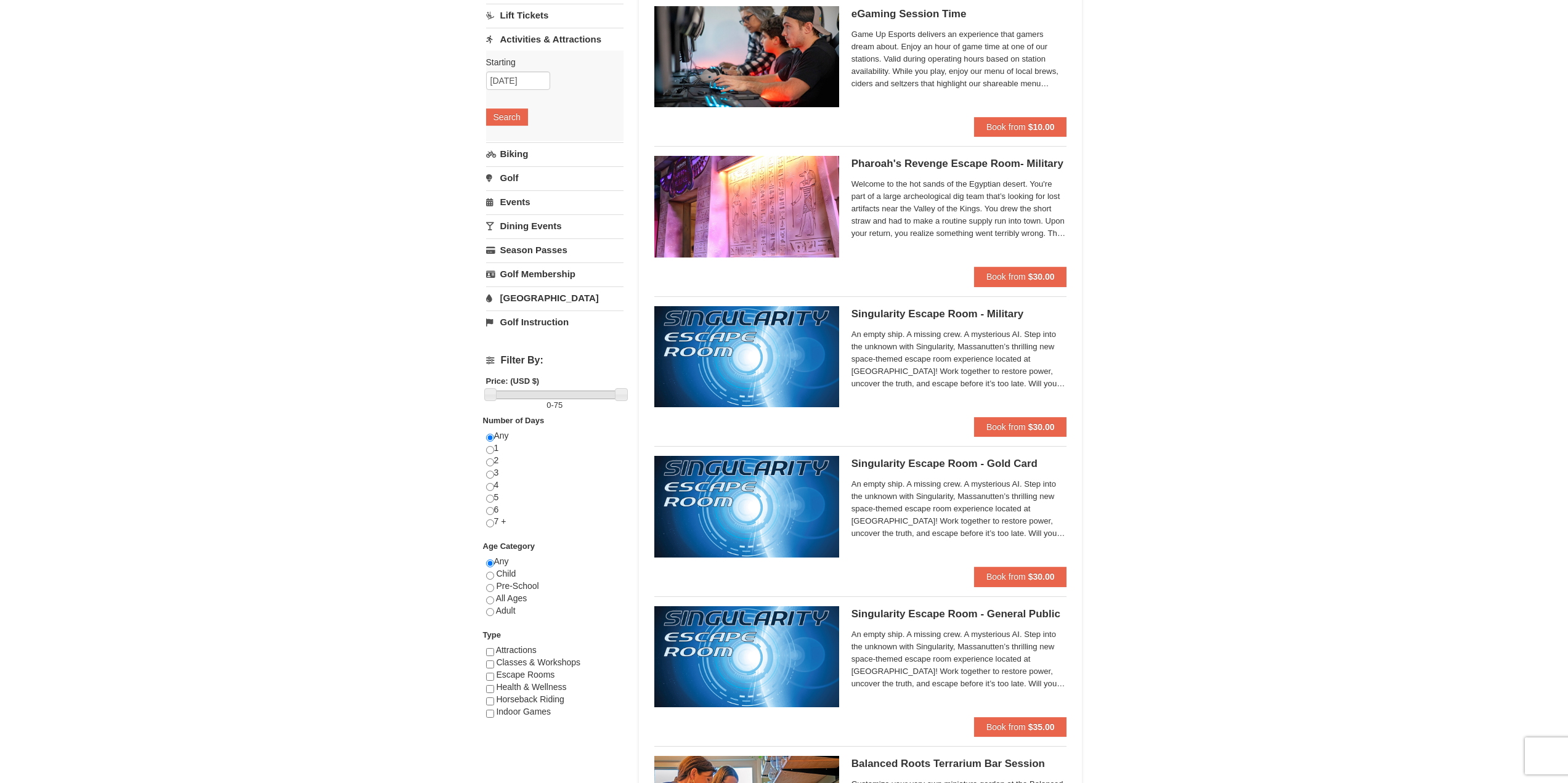
scroll to position [0, 0]
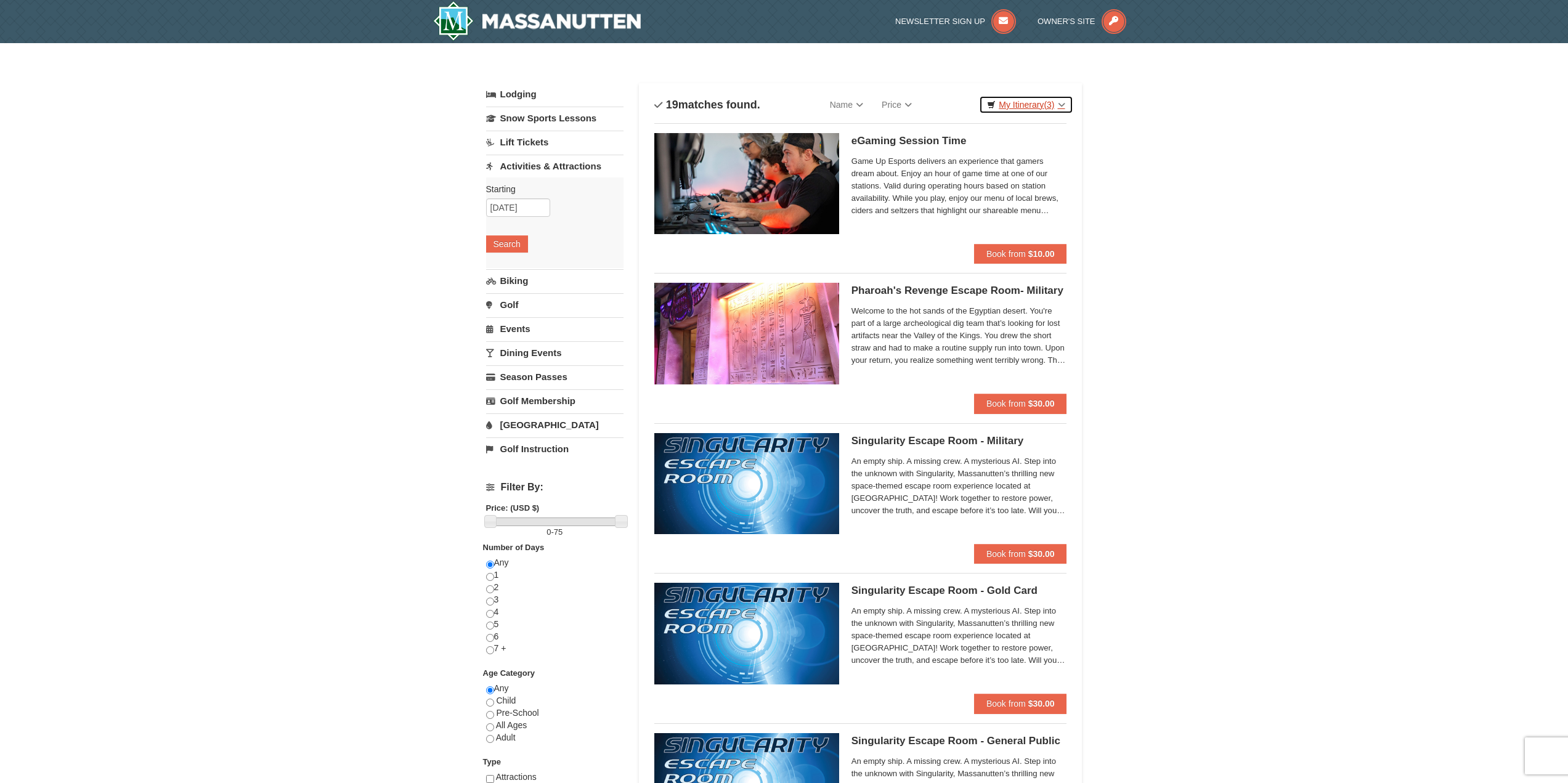
click at [1028, 106] on link "My Itinerary (3)" at bounding box center [1026, 104] width 94 height 19
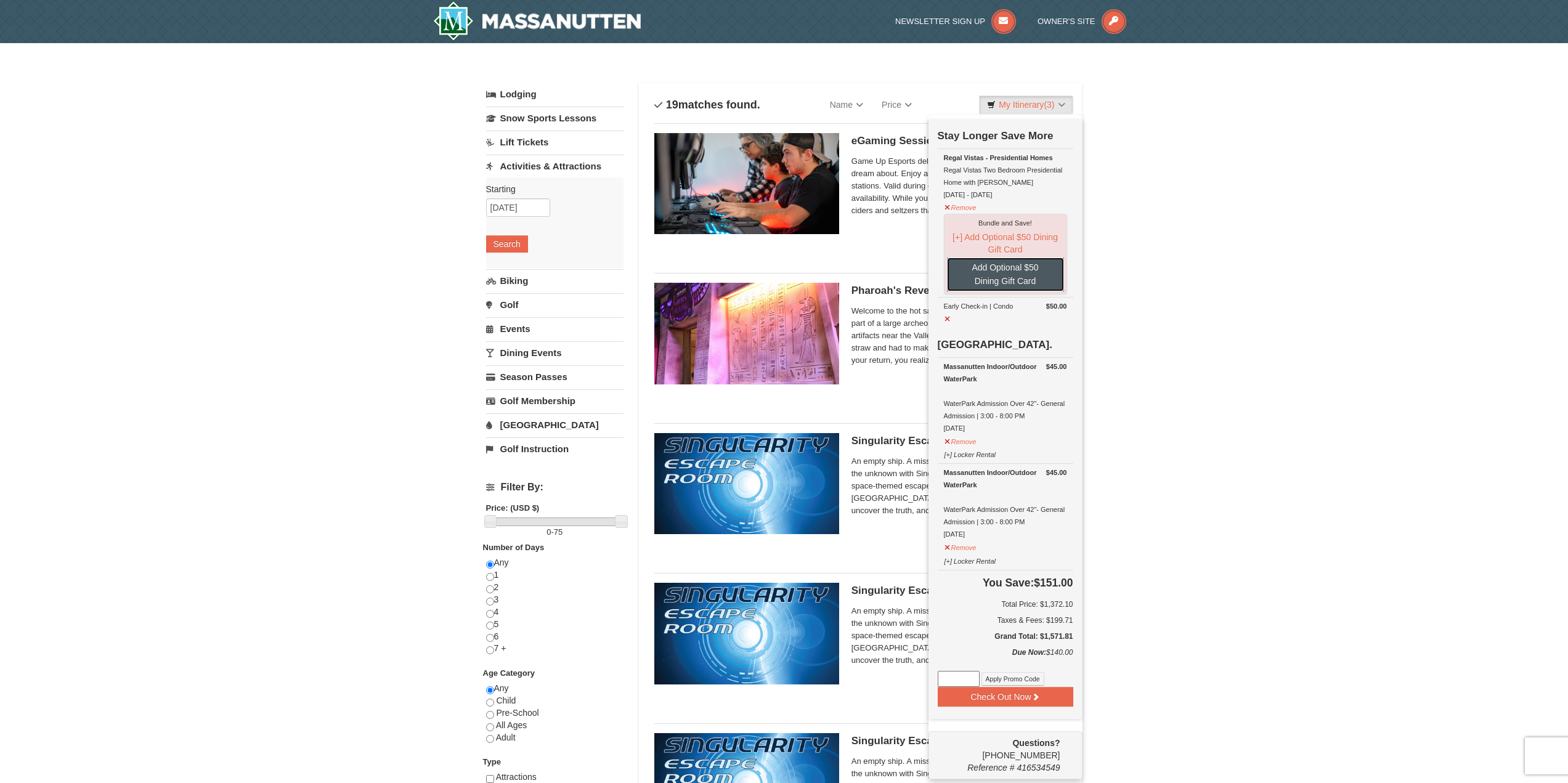
click at [1022, 270] on button "Add Optional $50 Dining Gift Card" at bounding box center [1006, 274] width 117 height 34
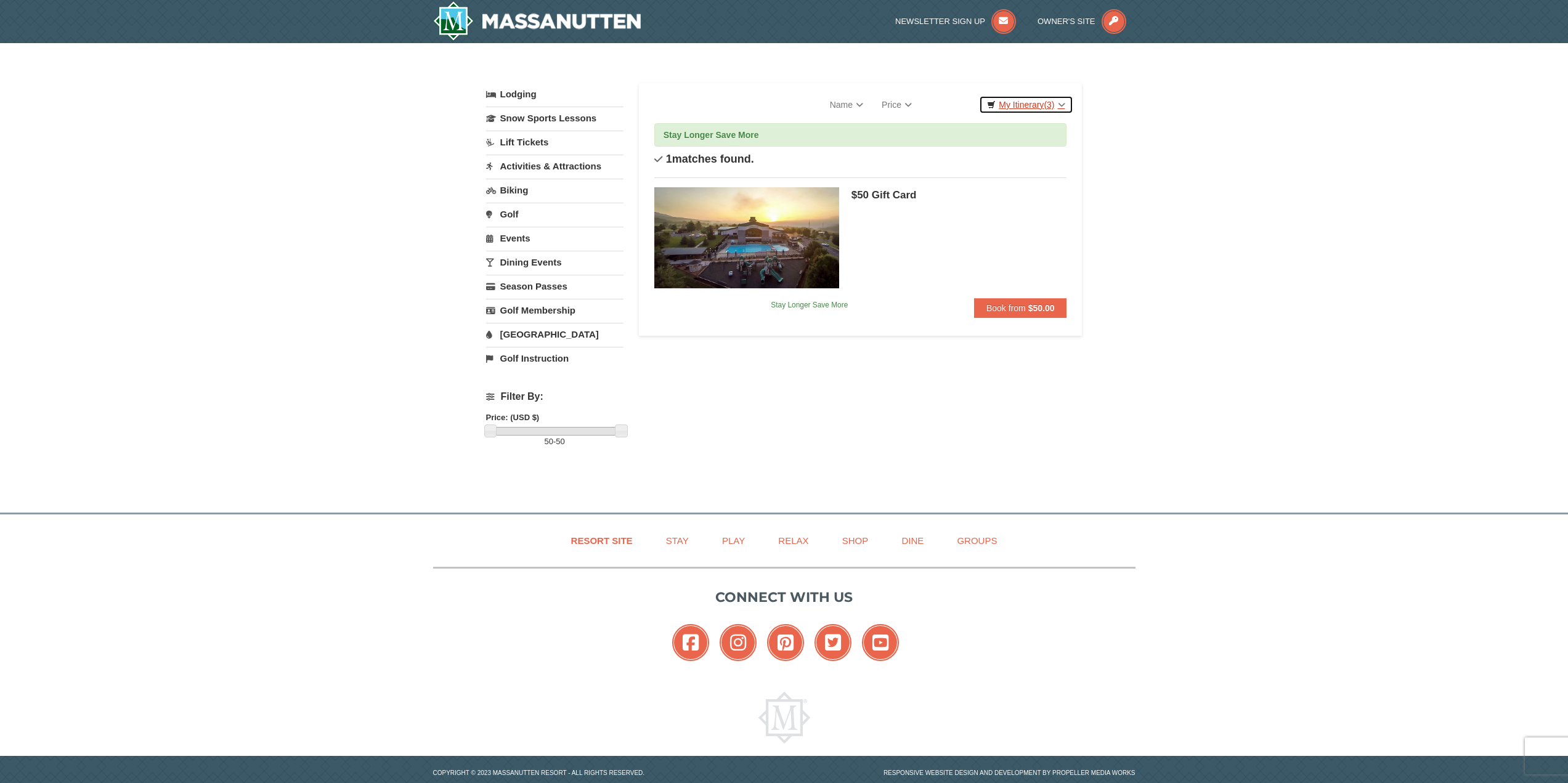
click at [1044, 100] on span "(3)" at bounding box center [1049, 104] width 10 height 10
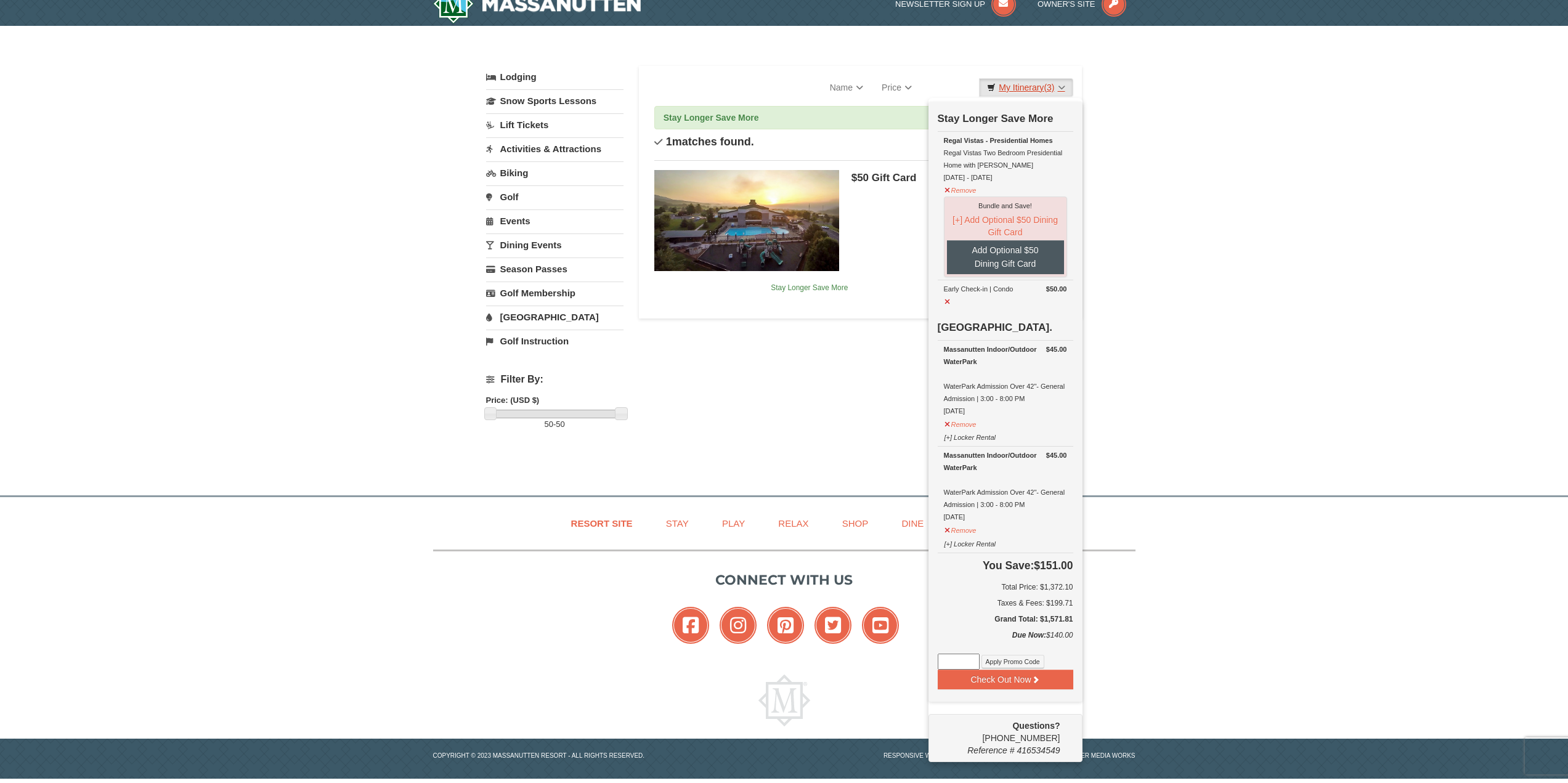
scroll to position [25, 0]
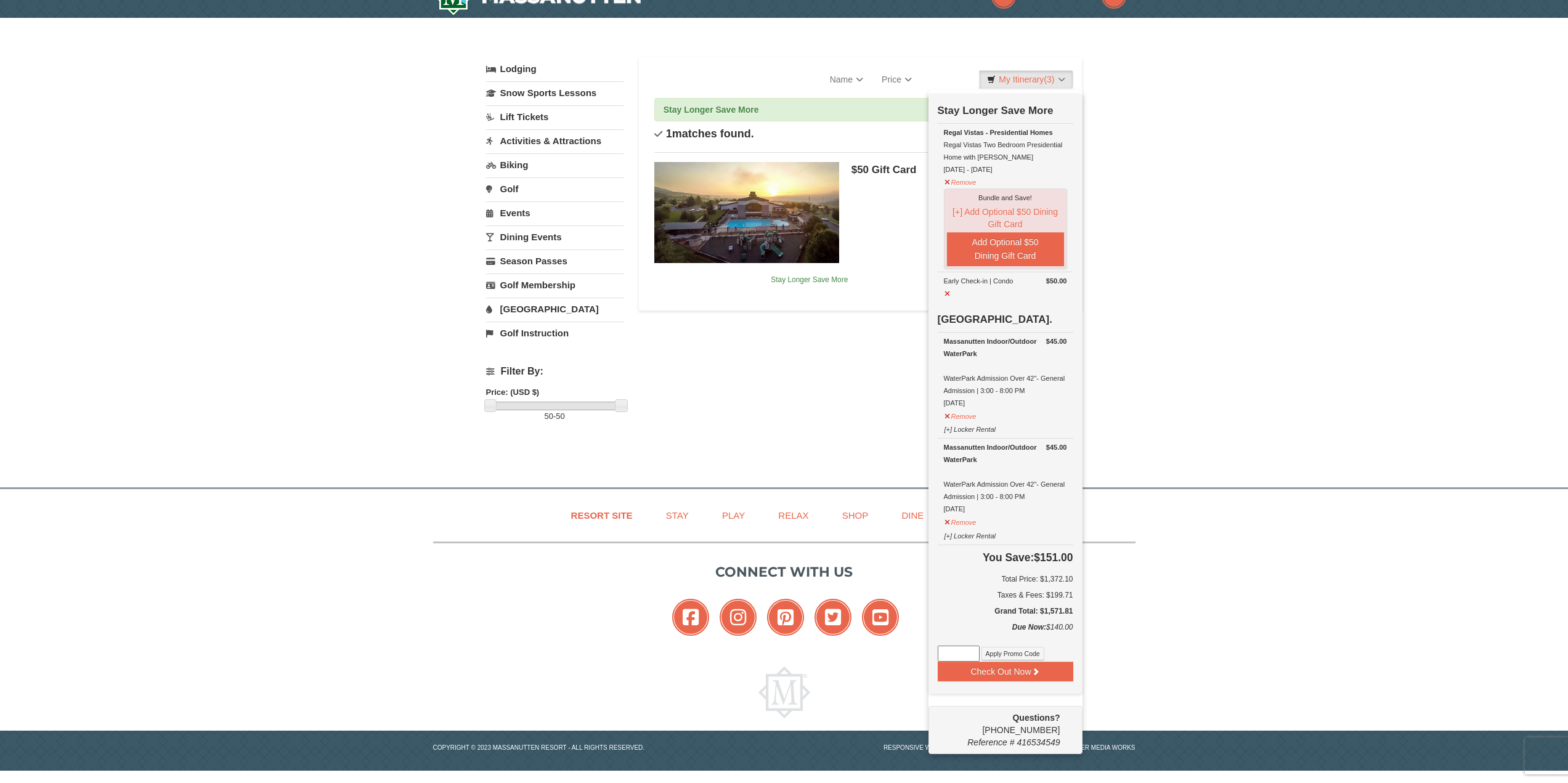
click at [961, 656] on input at bounding box center [958, 654] width 42 height 16
click at [973, 658] on input at bounding box center [958, 654] width 42 height 16
click at [970, 658] on input at bounding box center [958, 654] width 42 height 16
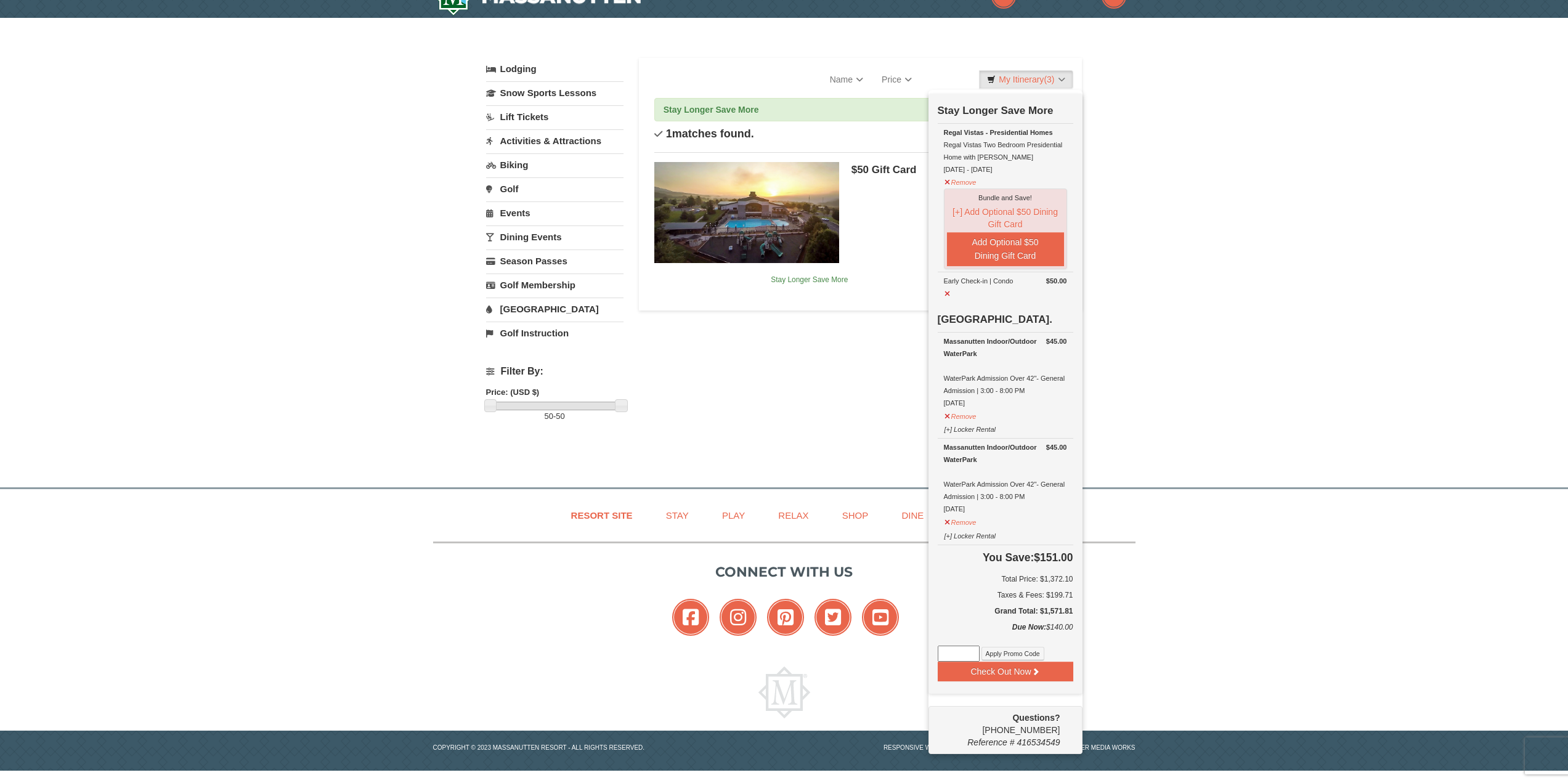
drag, startPoint x: 967, startPoint y: 661, endPoint x: 890, endPoint y: 579, distance: 112.5
click at [890, 579] on p "Connect with us" at bounding box center [784, 572] width 703 height 21
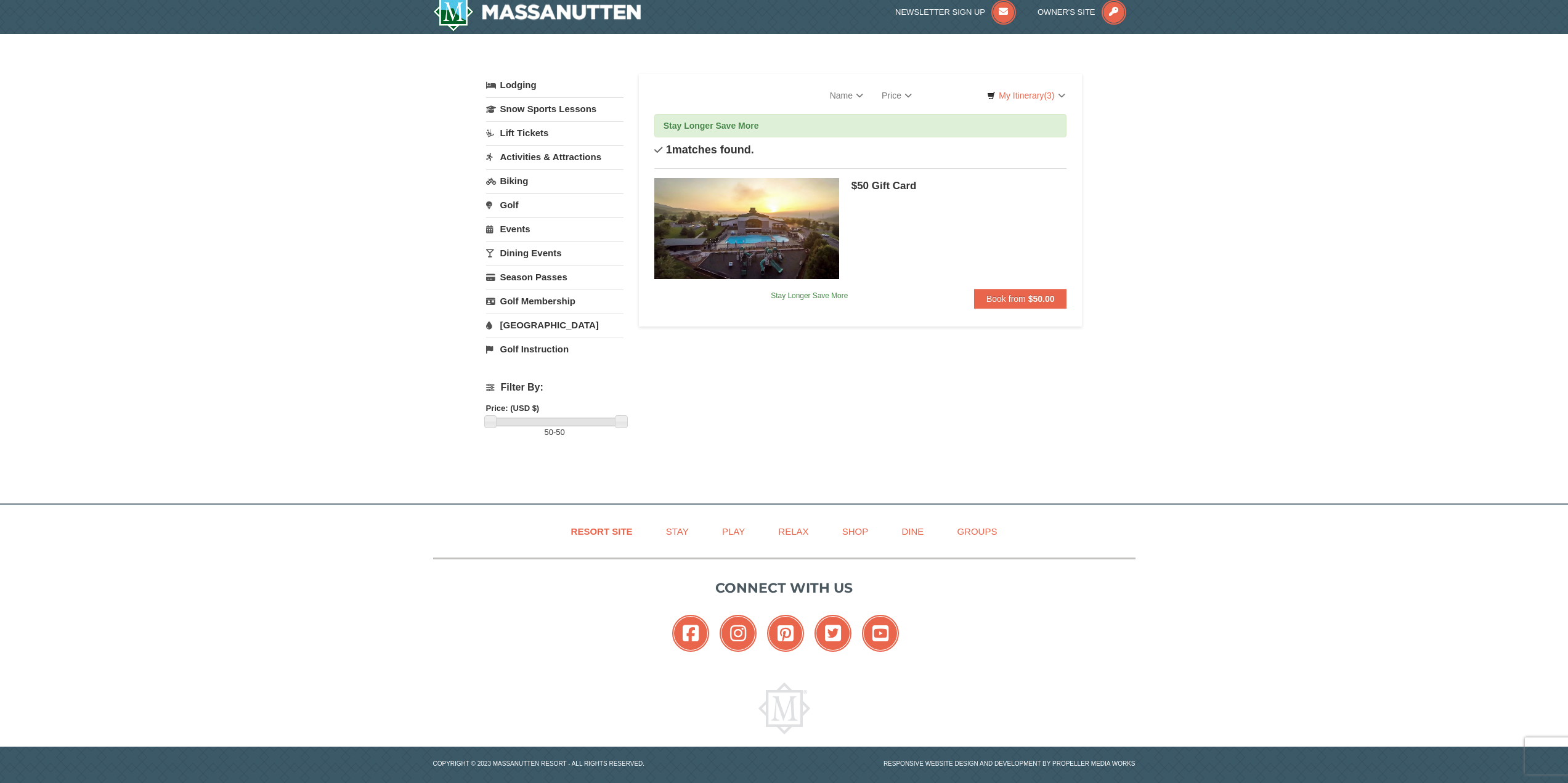
scroll to position [0, 0]
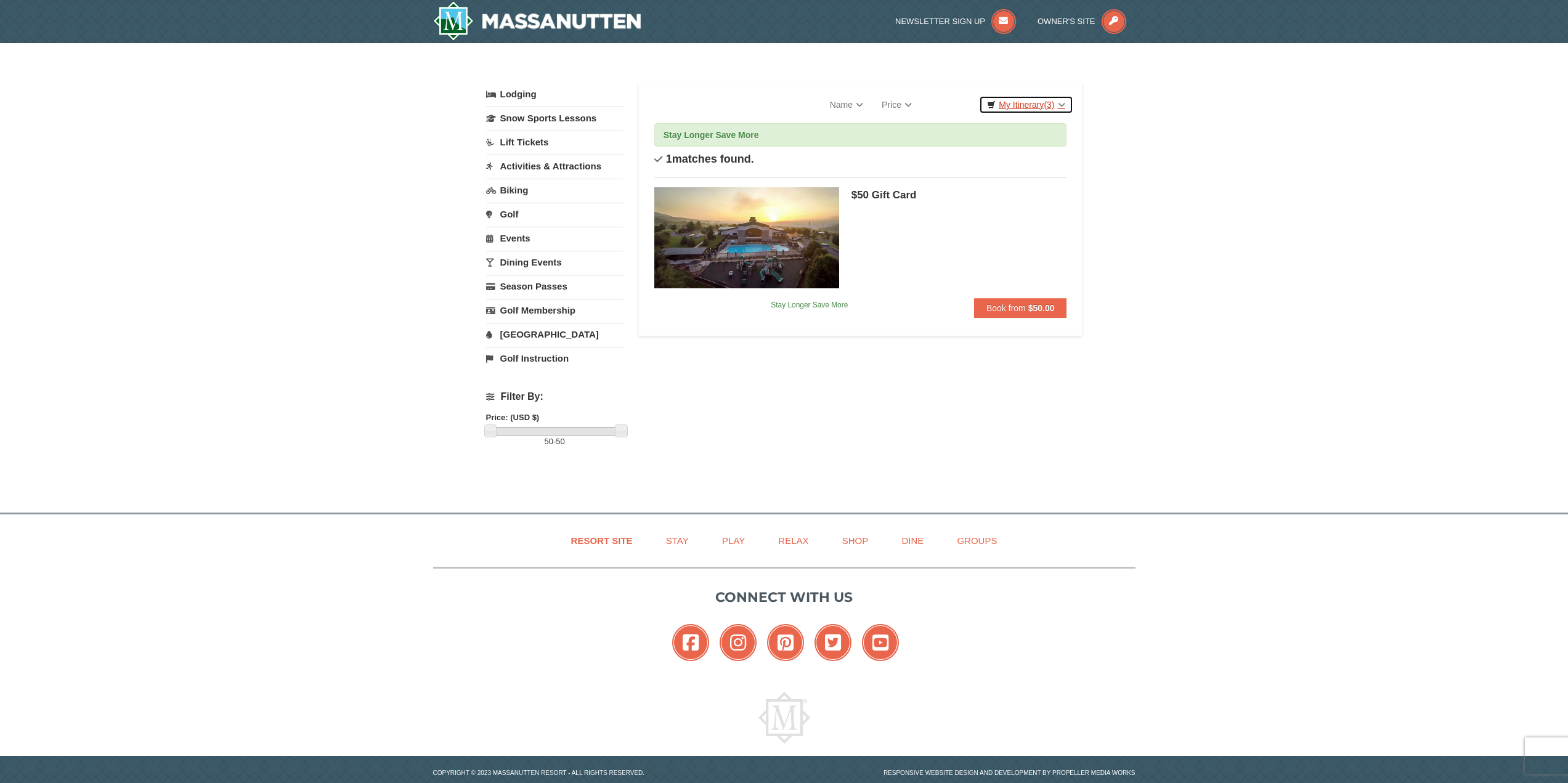
click at [1035, 110] on link "My Itinerary (3)" at bounding box center [1026, 104] width 94 height 19
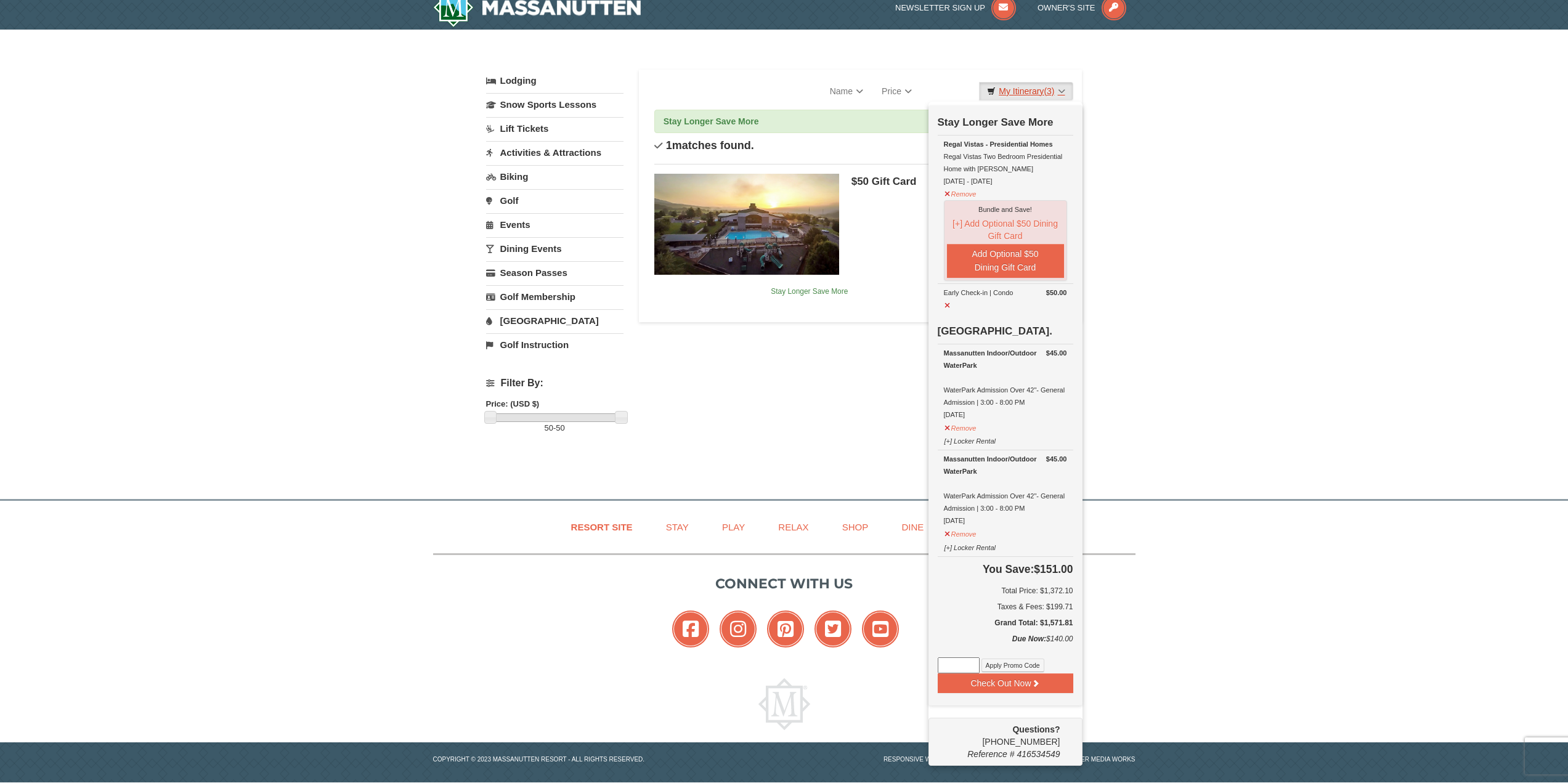
scroll to position [25, 0]
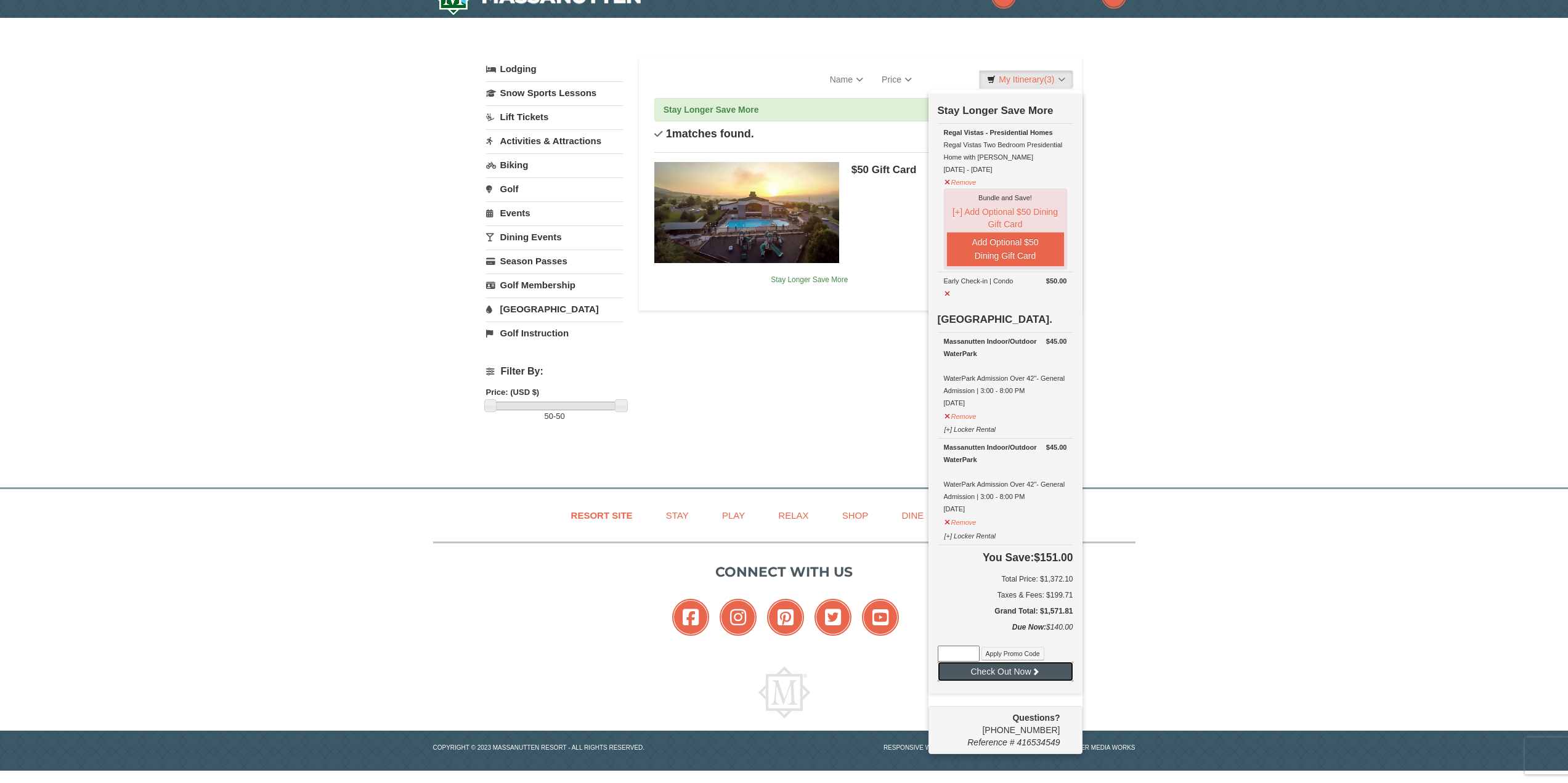
click at [1018, 679] on button "Check Out Now" at bounding box center [1005, 671] width 136 height 20
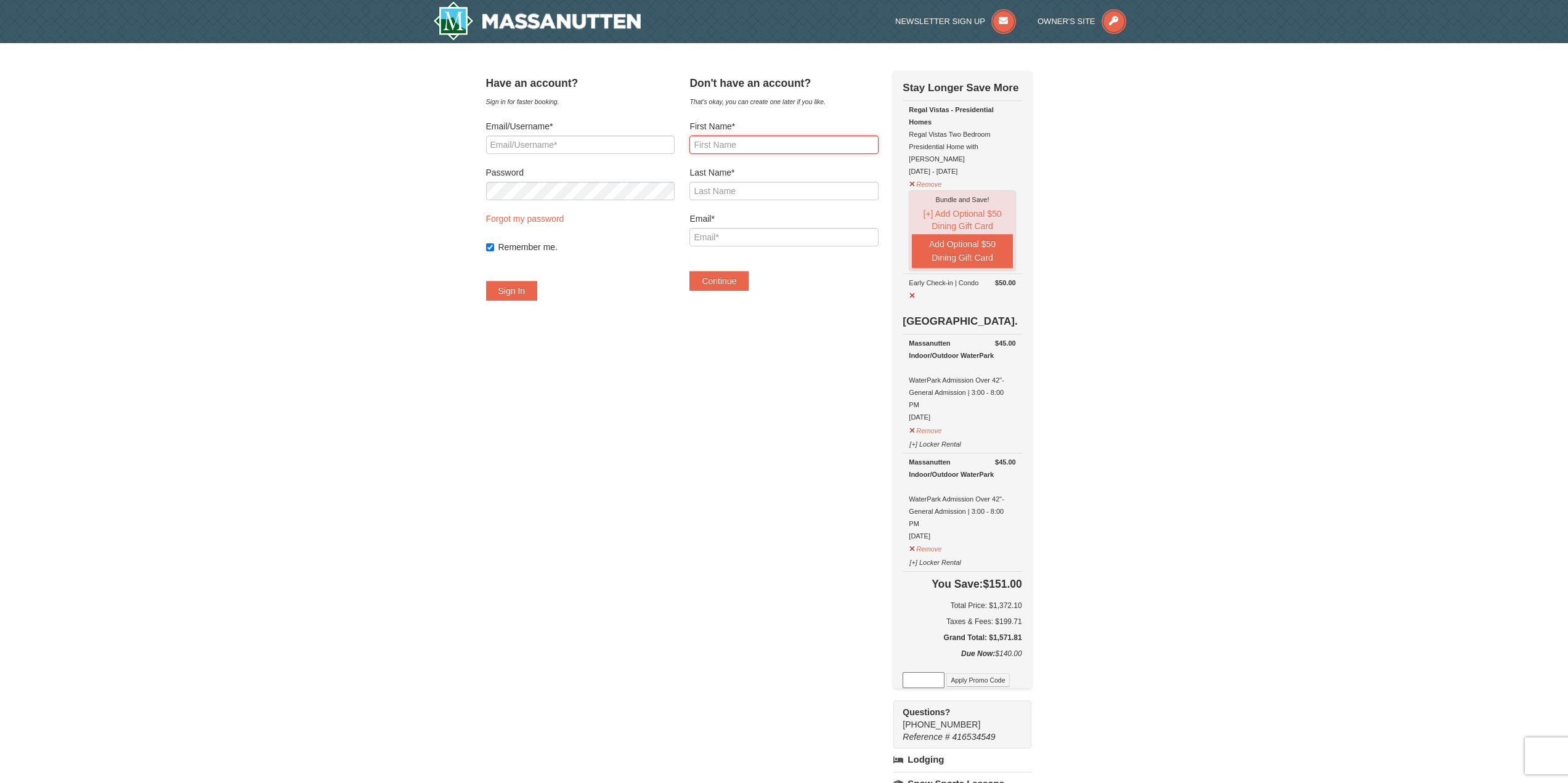
click at [748, 140] on input "First Name*" at bounding box center [784, 145] width 189 height 19
type input "Dominique"
type input "Miles"
type input "nickmiles07@comcast.net"
click at [748, 286] on button "Continue" at bounding box center [719, 281] width 59 height 20
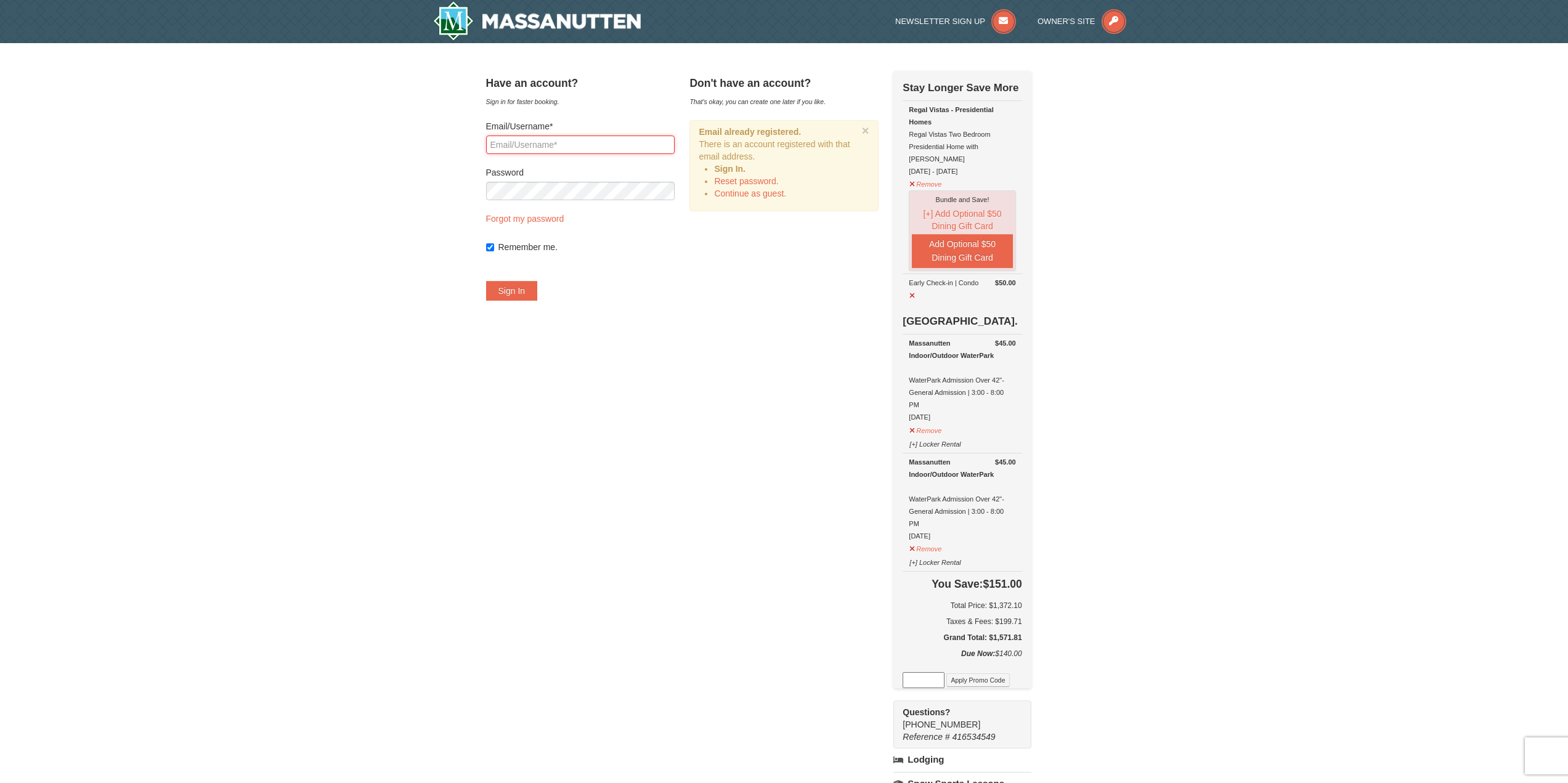
click at [601, 152] on input "Email/Username*" at bounding box center [580, 145] width 189 height 19
type input "nickmiles07@comcast.net"
click at [486, 281] on button "Sign In" at bounding box center [512, 291] width 51 height 20
click at [557, 216] on link "Forgot my password" at bounding box center [526, 218] width 78 height 10
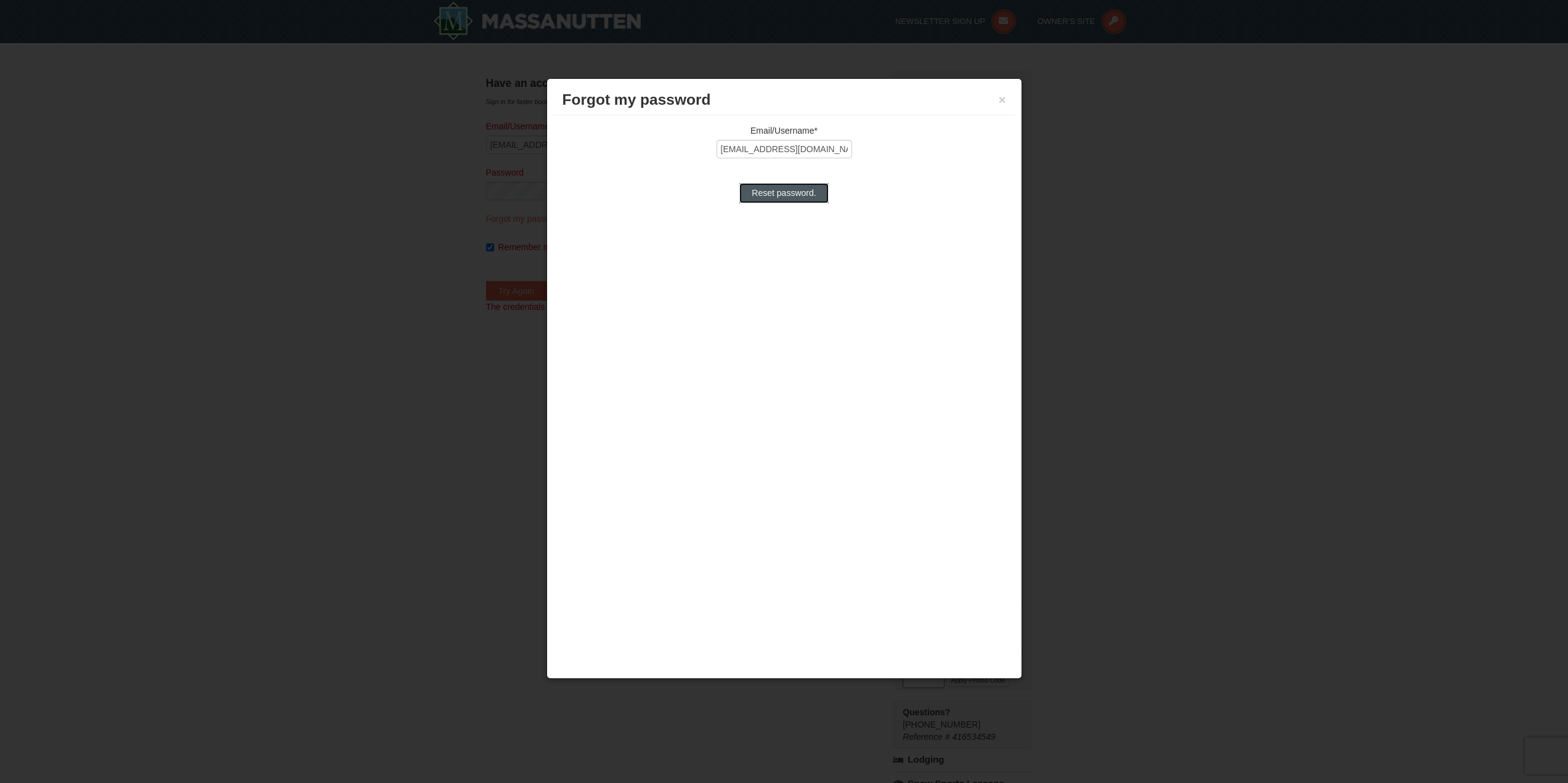
click at [766, 194] on input "Reset password." at bounding box center [784, 192] width 89 height 20
type input "Processing..."
type input "nickmiles07@comcast.net"
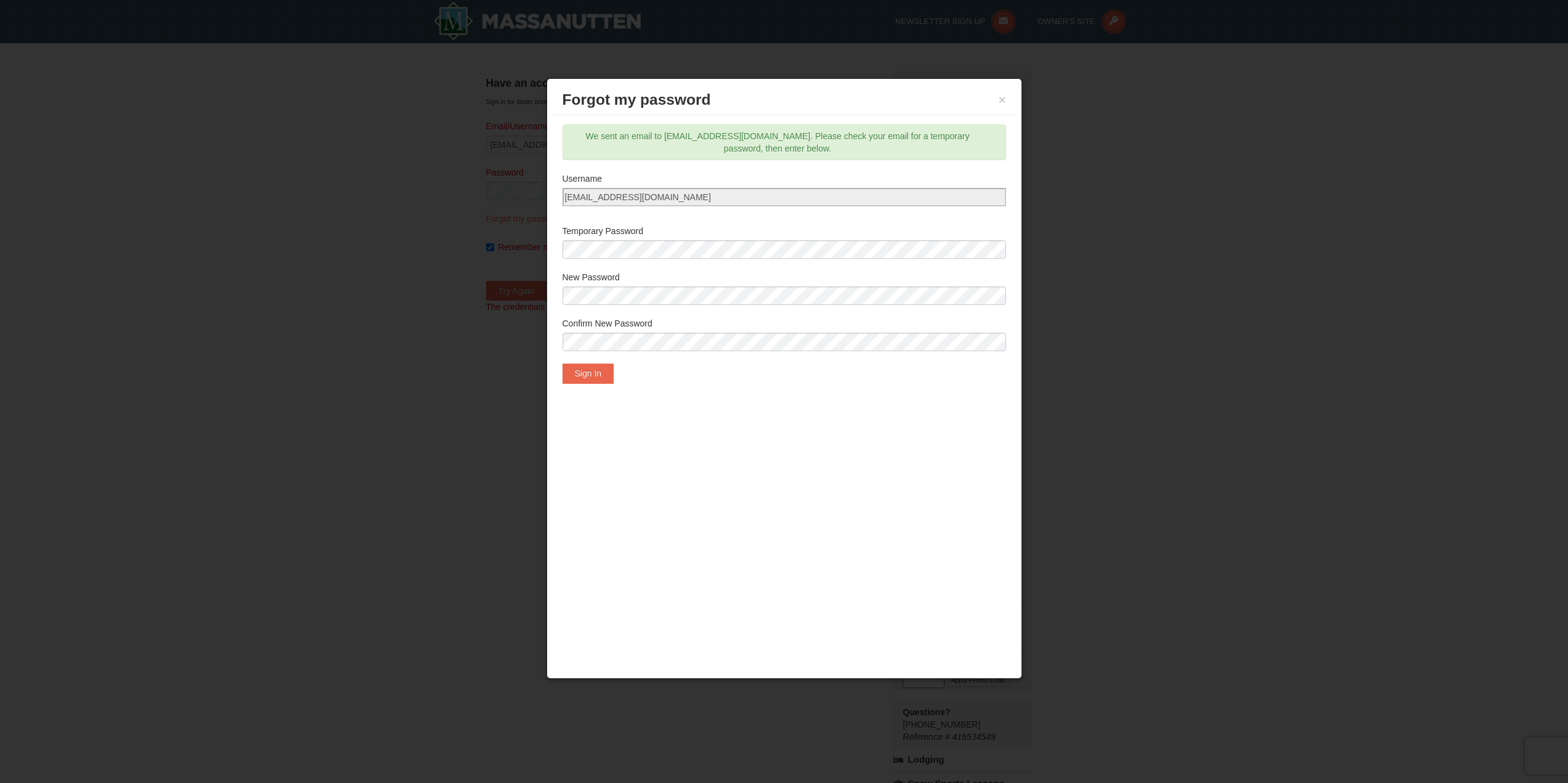
click at [738, 419] on div "Forgot my password × Email/Username* nickmiles07@comcast.net Reset password. We…" at bounding box center [784, 379] width 475 height 601
click at [598, 371] on button "Sign In" at bounding box center [588, 373] width 51 height 20
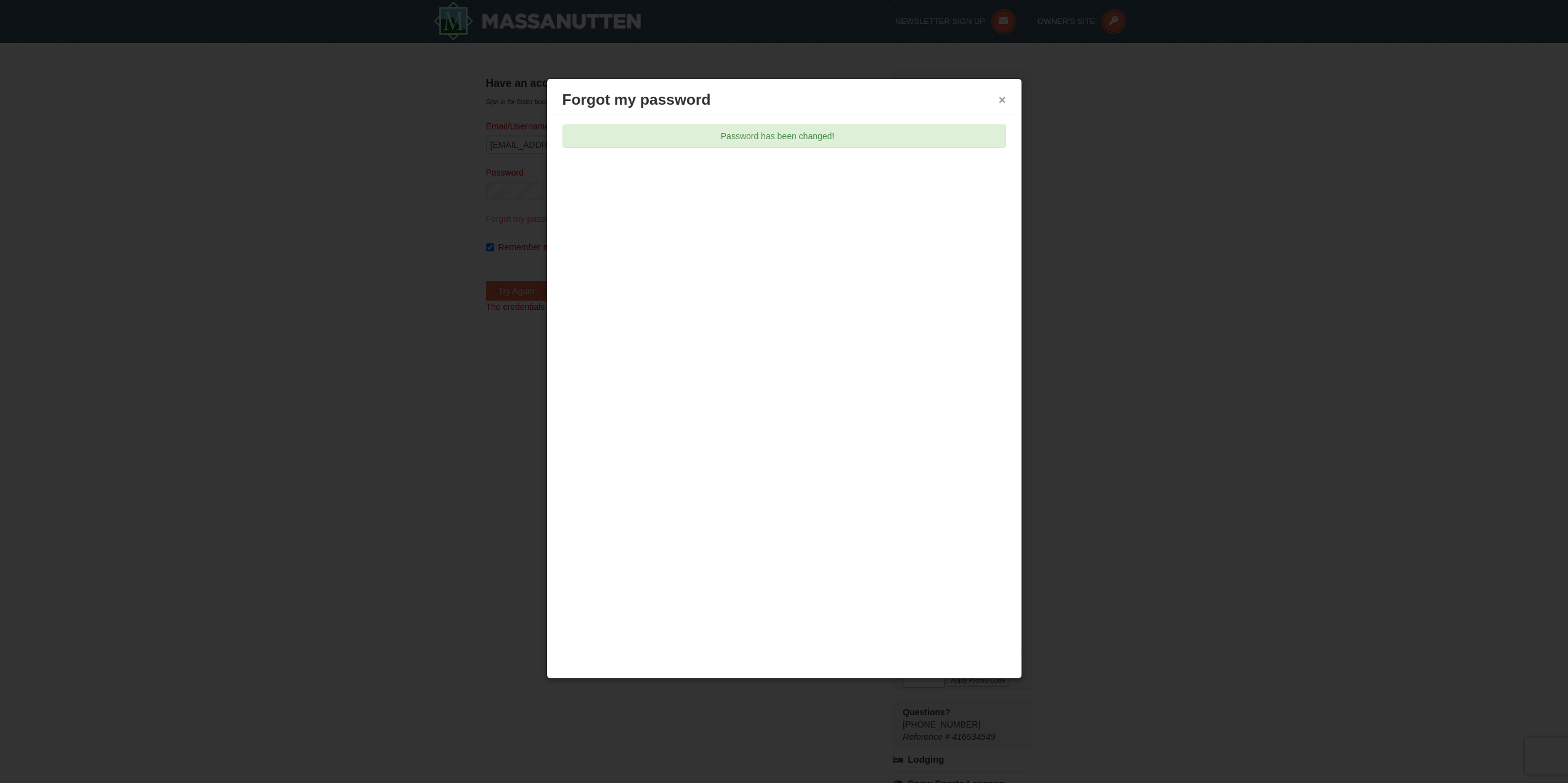
click at [1005, 104] on button "×" at bounding box center [1002, 100] width 7 height 12
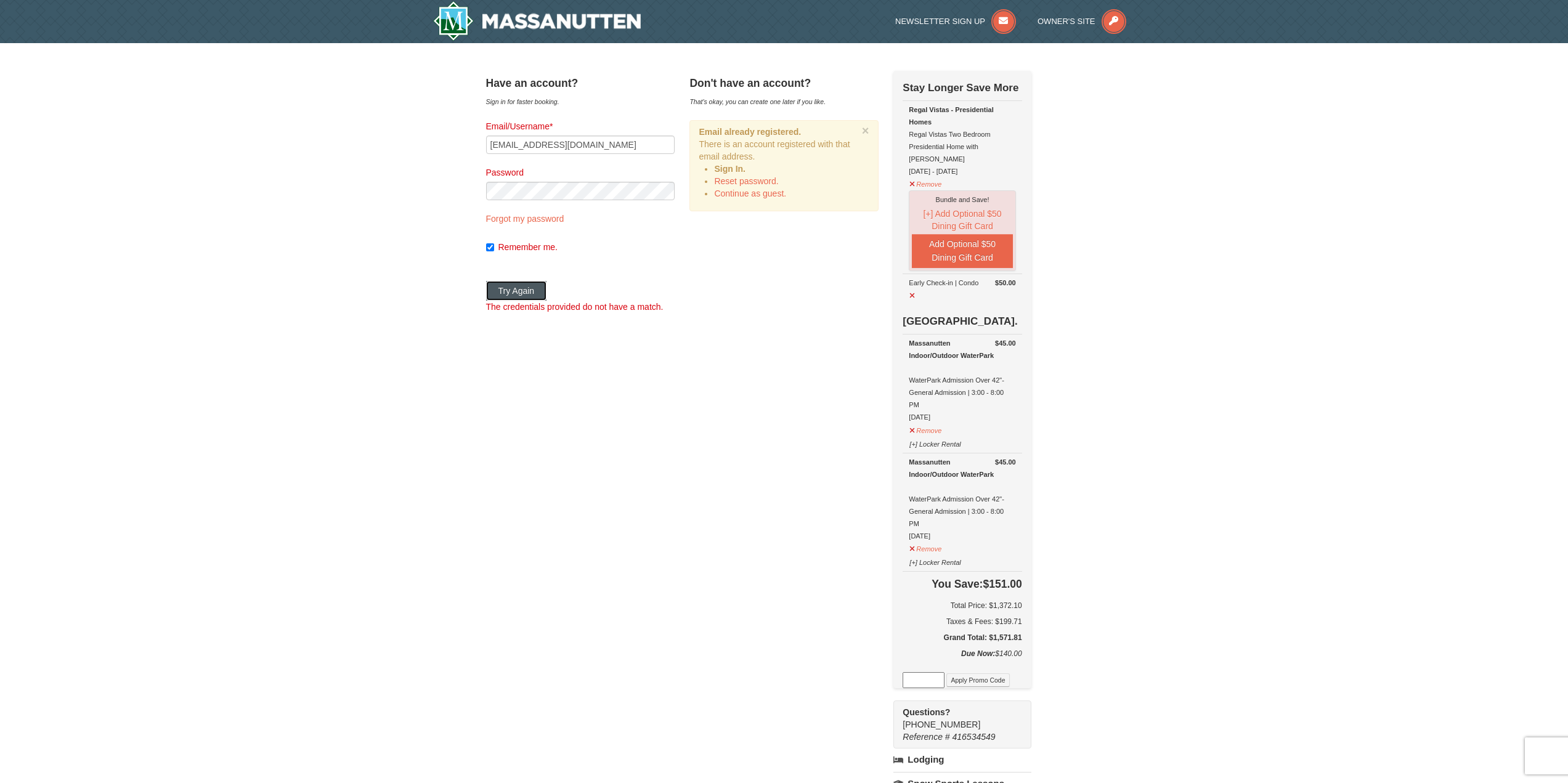
drag, startPoint x: 551, startPoint y: 289, endPoint x: 560, endPoint y: 272, distance: 19.2
click at [560, 272] on form "Email/Username* nickmiles07@comcast.net Password Forgot my password Remember me…" at bounding box center [580, 217] width 189 height 193
click at [547, 284] on button "Try Again" at bounding box center [517, 291] width 61 height 20
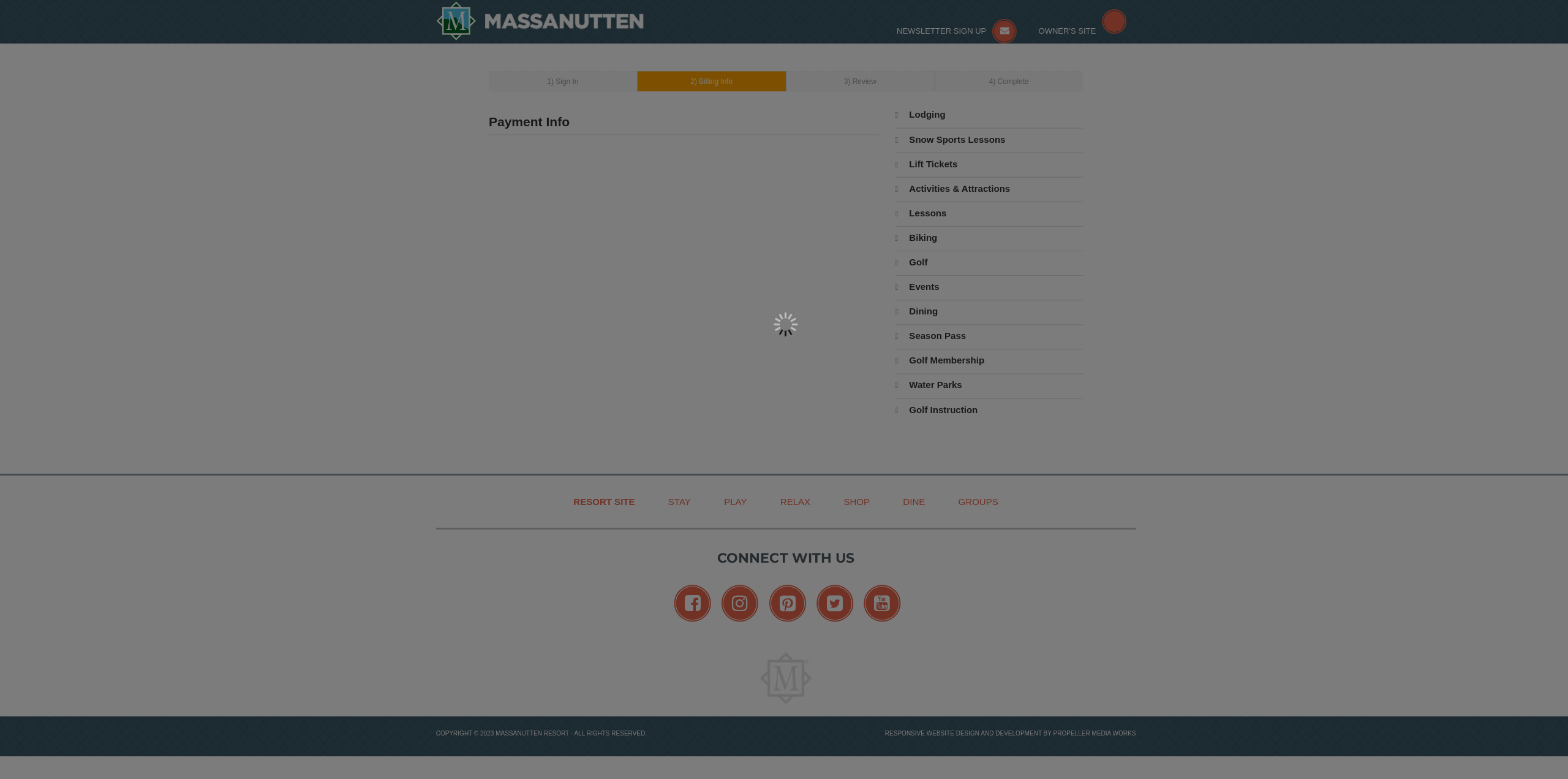
type input "[PERSON_NAME]"
type input "[EMAIL_ADDRESS][DOMAIN_NAME]"
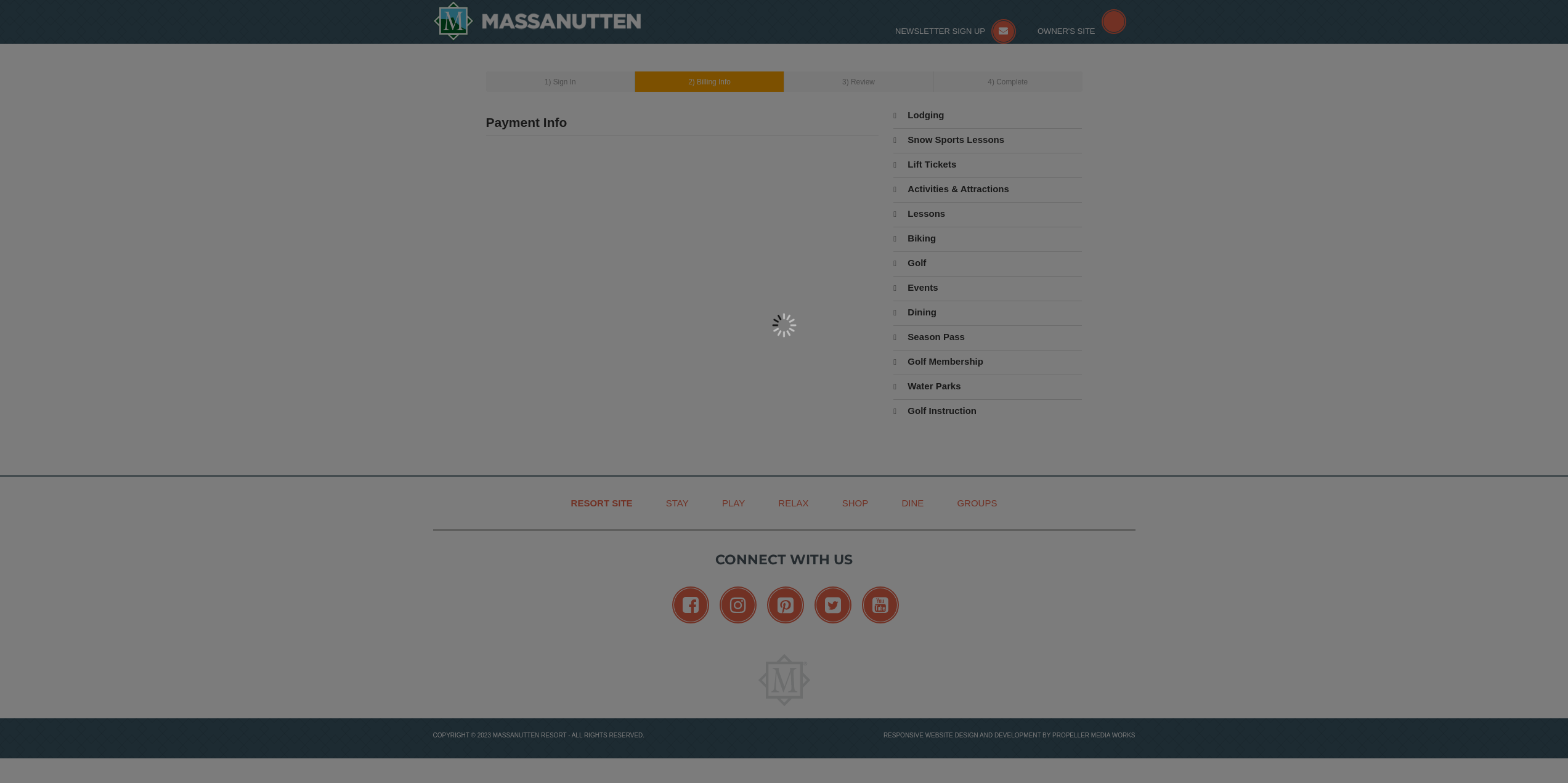
select select "10"
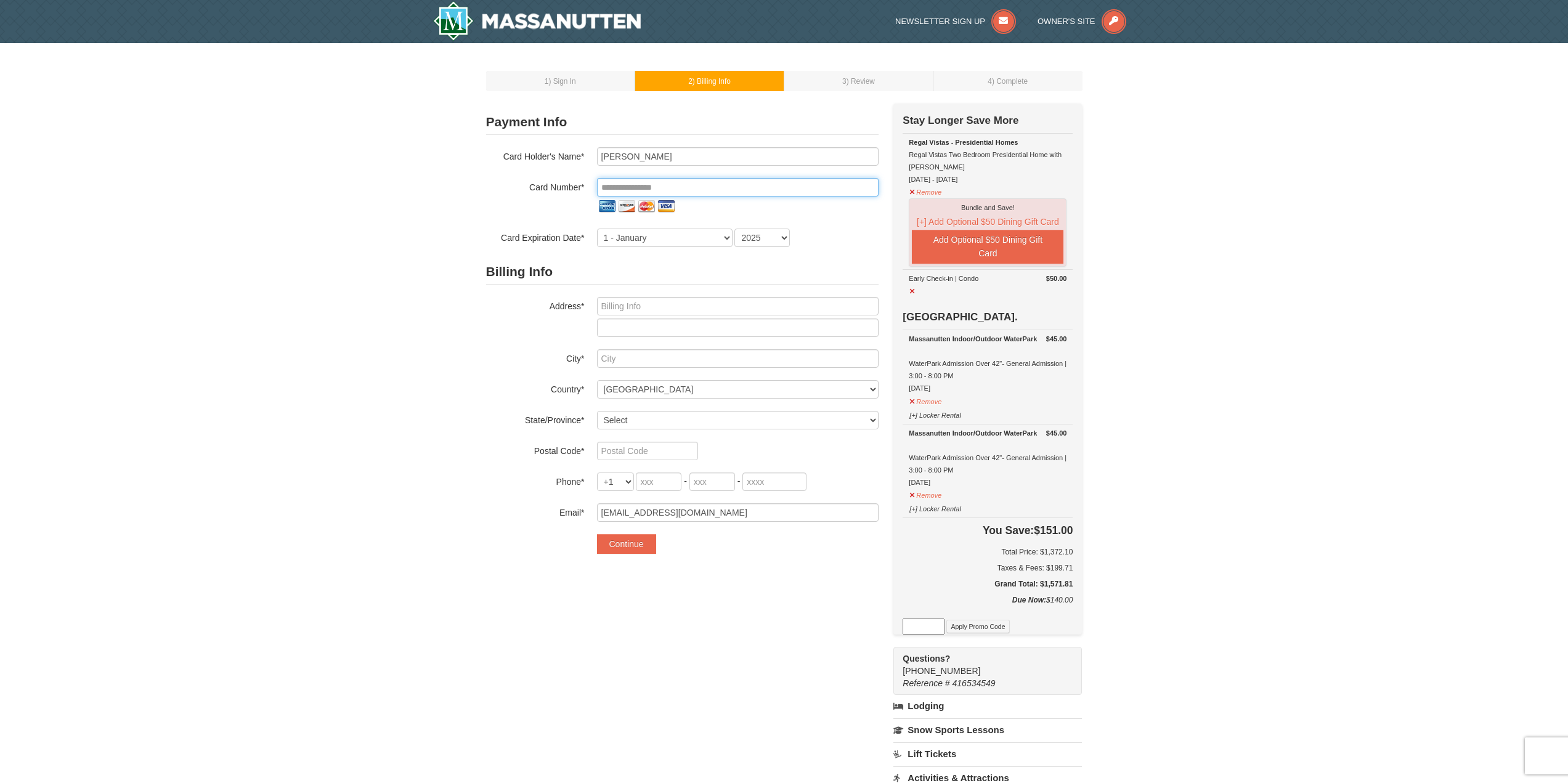
click at [706, 192] on input "tel" at bounding box center [738, 187] width 282 height 19
click at [625, 197] on img at bounding box center [627, 206] width 20 height 20
click at [629, 190] on input "tel" at bounding box center [738, 187] width 282 height 19
click at [495, 356] on label "City*" at bounding box center [535, 357] width 98 height 15
click at [701, 195] on input "tel" at bounding box center [738, 187] width 282 height 19
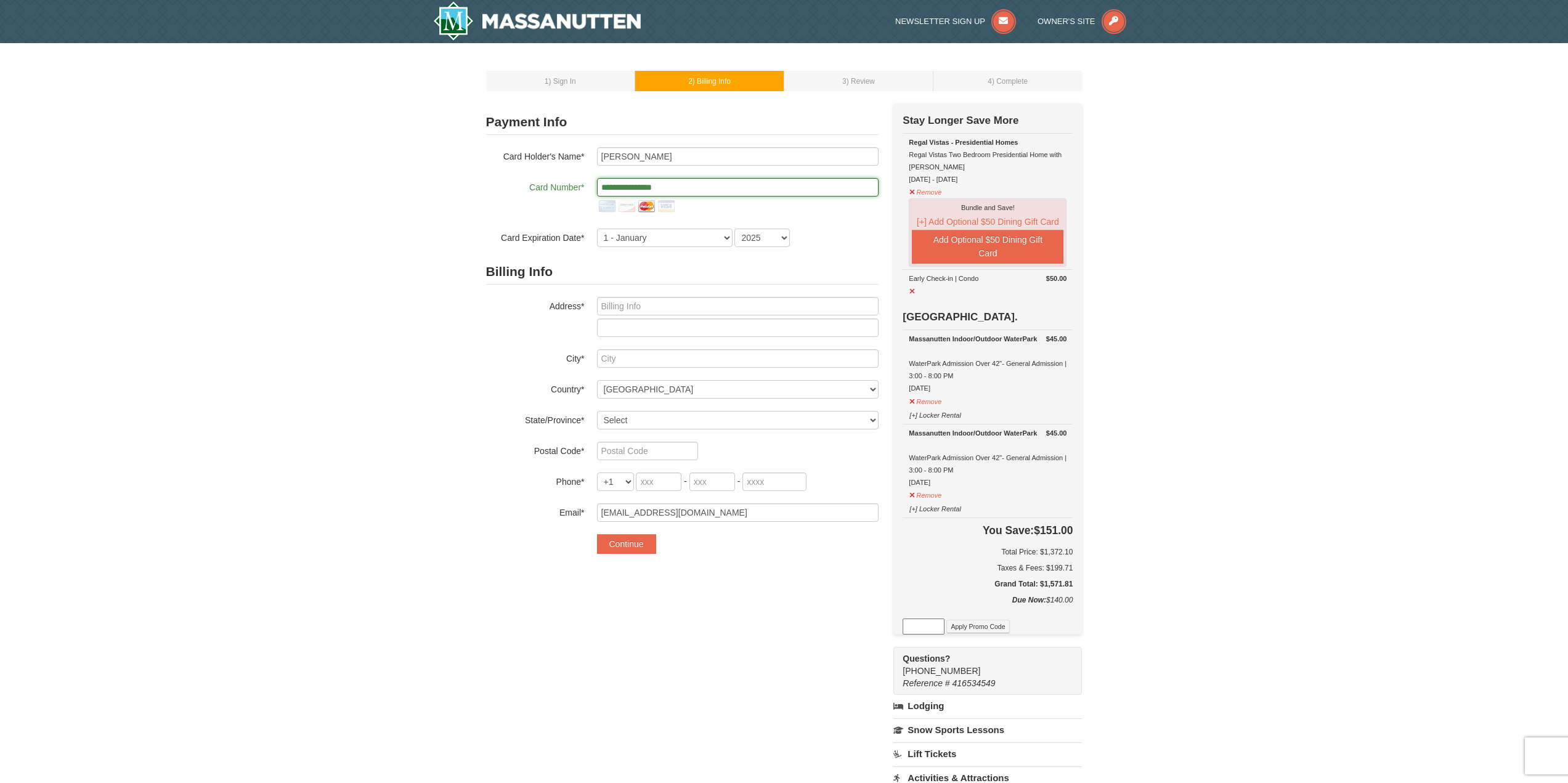
type input "**********"
click at [638, 231] on select "1 - [DATE] - [DATE] - [DATE] - [DATE] - [DATE] - [DATE] - [DATE] - [DATE] - [DA…" at bounding box center [665, 237] width 136 height 19
select select "2"
click at [597, 228] on select "1 - [DATE] - [DATE] - [DATE] - [DATE] - [DATE] - [DATE] - [DATE] - [DATE] - [DA…" at bounding box center [665, 237] width 136 height 19
click at [746, 243] on select "2025 2026 2027 2028 2029 2030 2031 2032 2033 2034" at bounding box center [762, 237] width 55 height 19
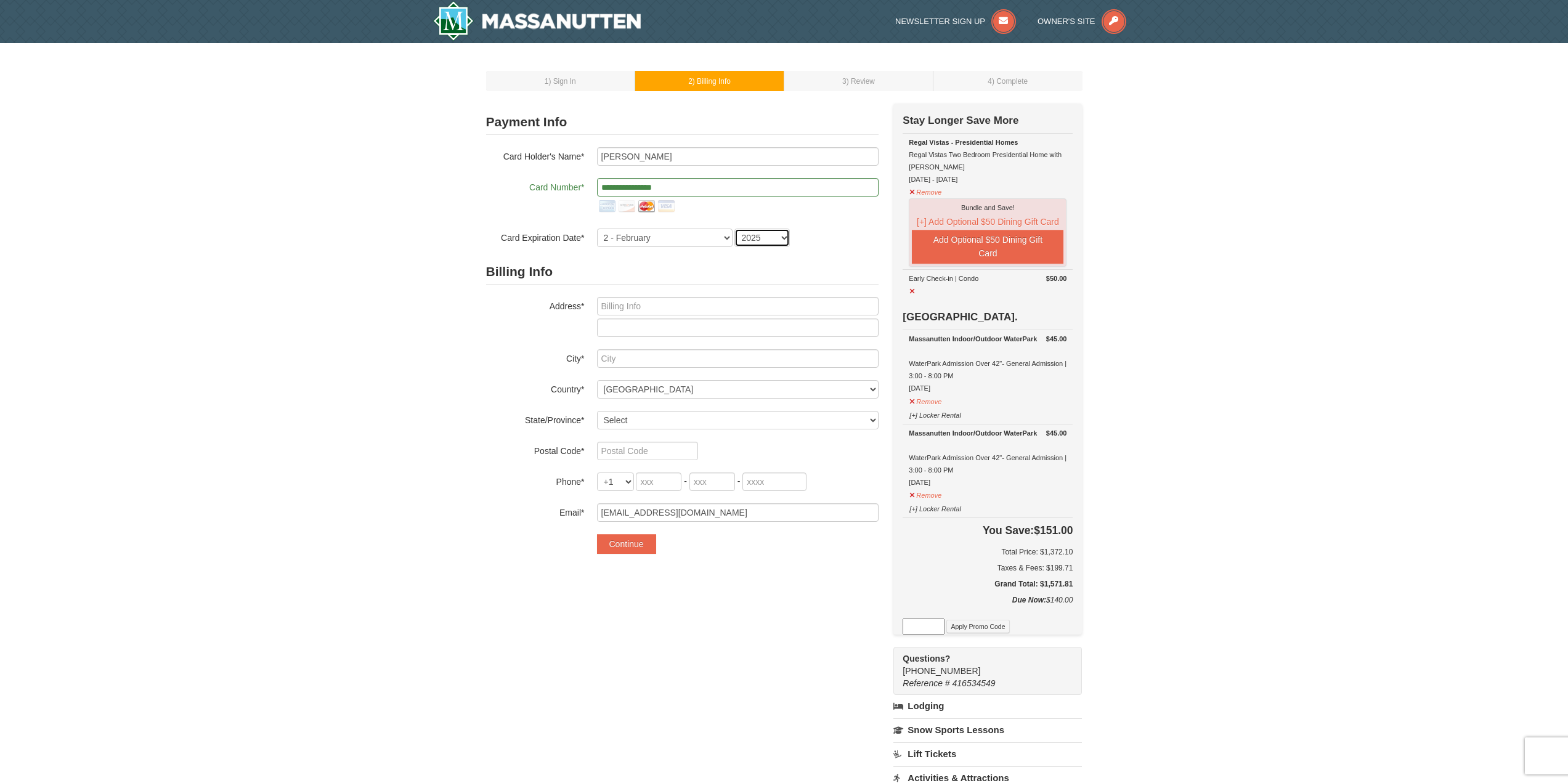
select select "2034"
click at [734, 228] on select "2025 2026 2027 2028 2029 2030 2031 2032 2033 2034" at bounding box center [762, 237] width 55 height 19
click at [627, 545] on button "Continue" at bounding box center [627, 544] width 59 height 20
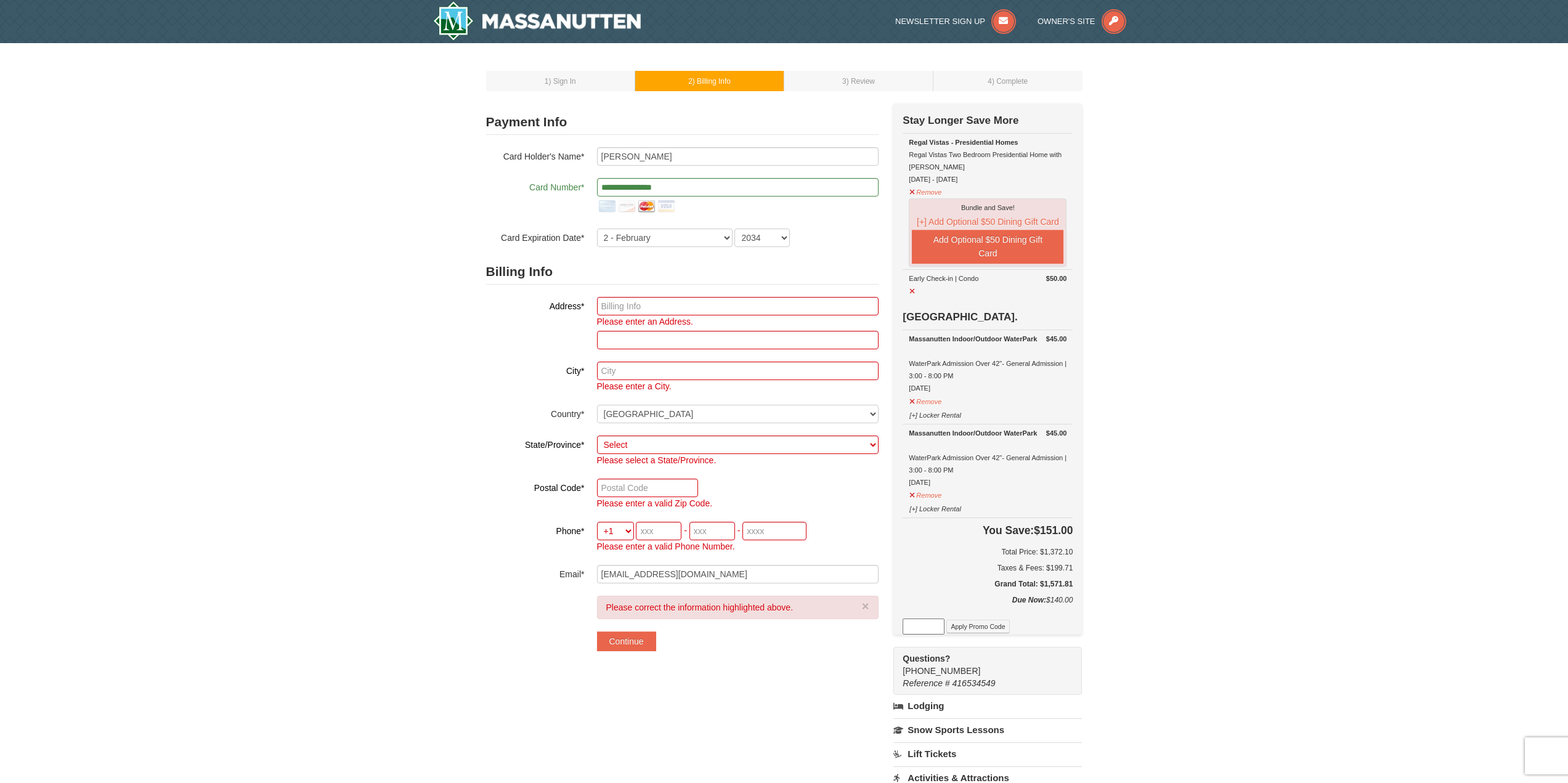
drag, startPoint x: 658, startPoint y: 321, endPoint x: 661, endPoint y: 313, distance: 8.5
click at [658, 320] on span "Please enter an Address." at bounding box center [645, 321] width 96 height 10
click at [661, 313] on input "text" at bounding box center [738, 306] width 282 height 19
type input "7137 hills ln"
type input "warrenton"
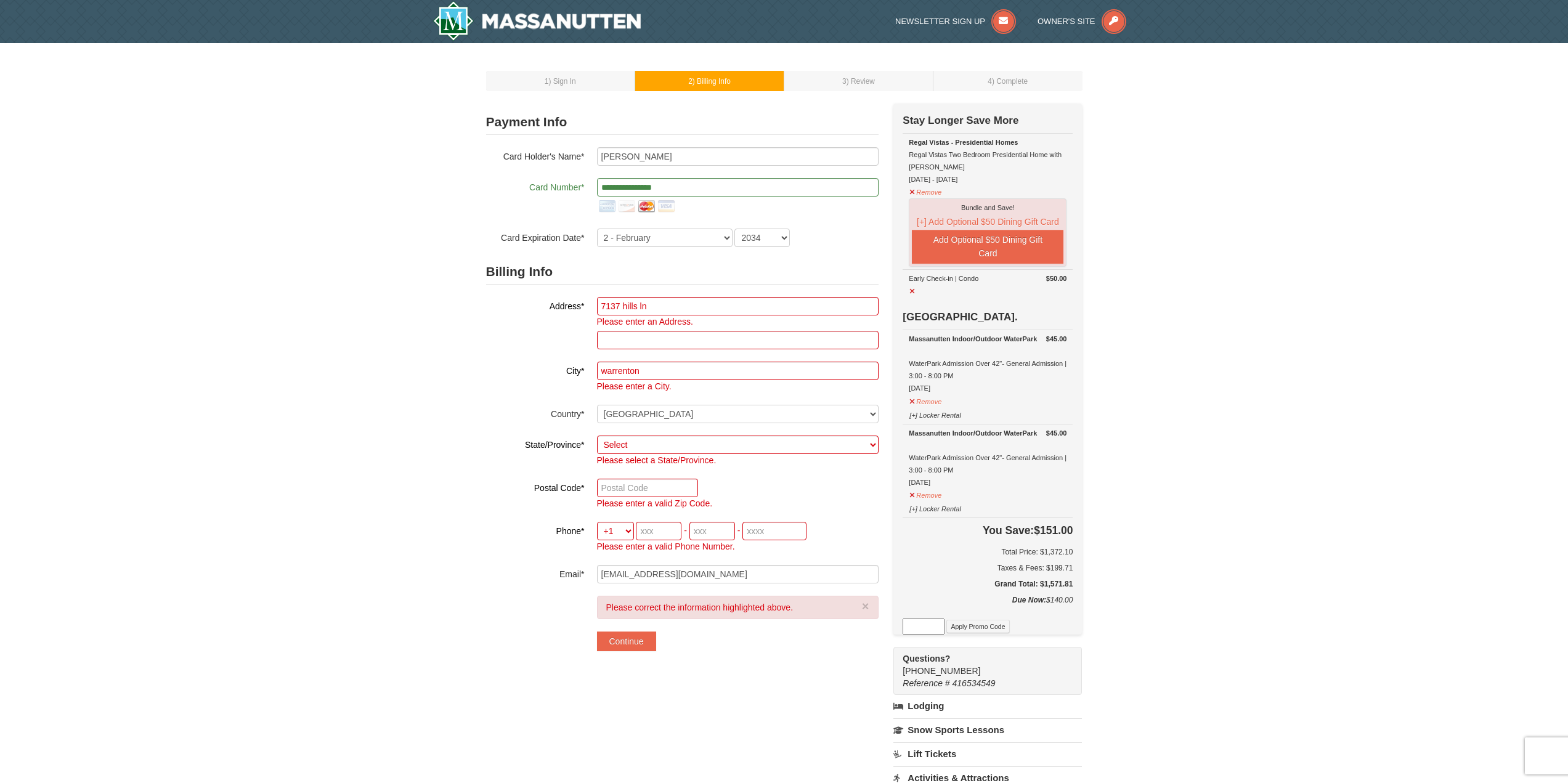
select select "VA"
type input "20187"
type input "703"
type input "859"
type input "4694"
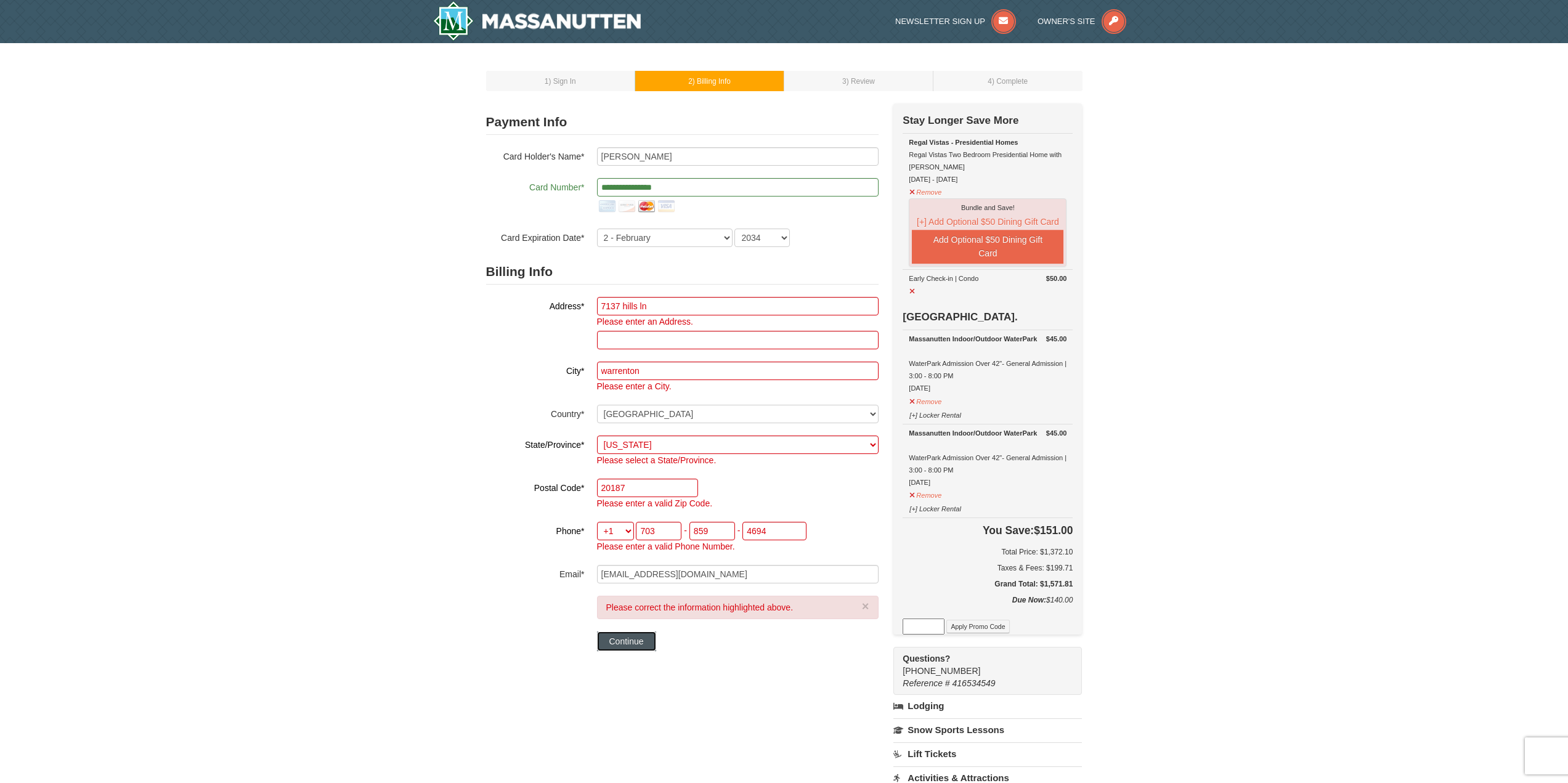
click at [640, 644] on button "Continue" at bounding box center [627, 641] width 59 height 20
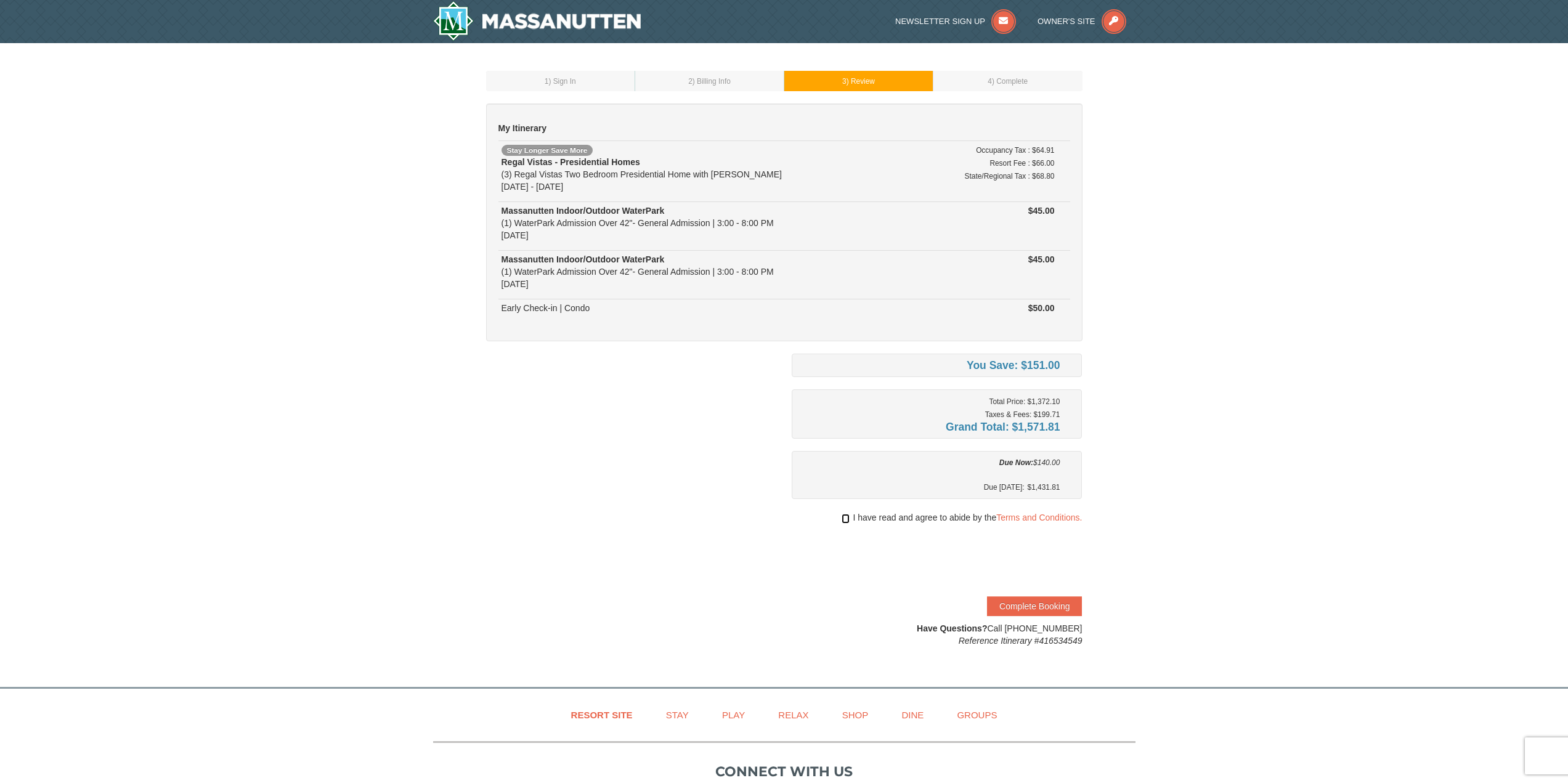
click at [847, 522] on input "checkbox" at bounding box center [845, 519] width 8 height 10
checkbox input "true"
click at [1013, 602] on button "Complete Booking" at bounding box center [1034, 606] width 95 height 20
